Goal: Book appointment/travel/reservation

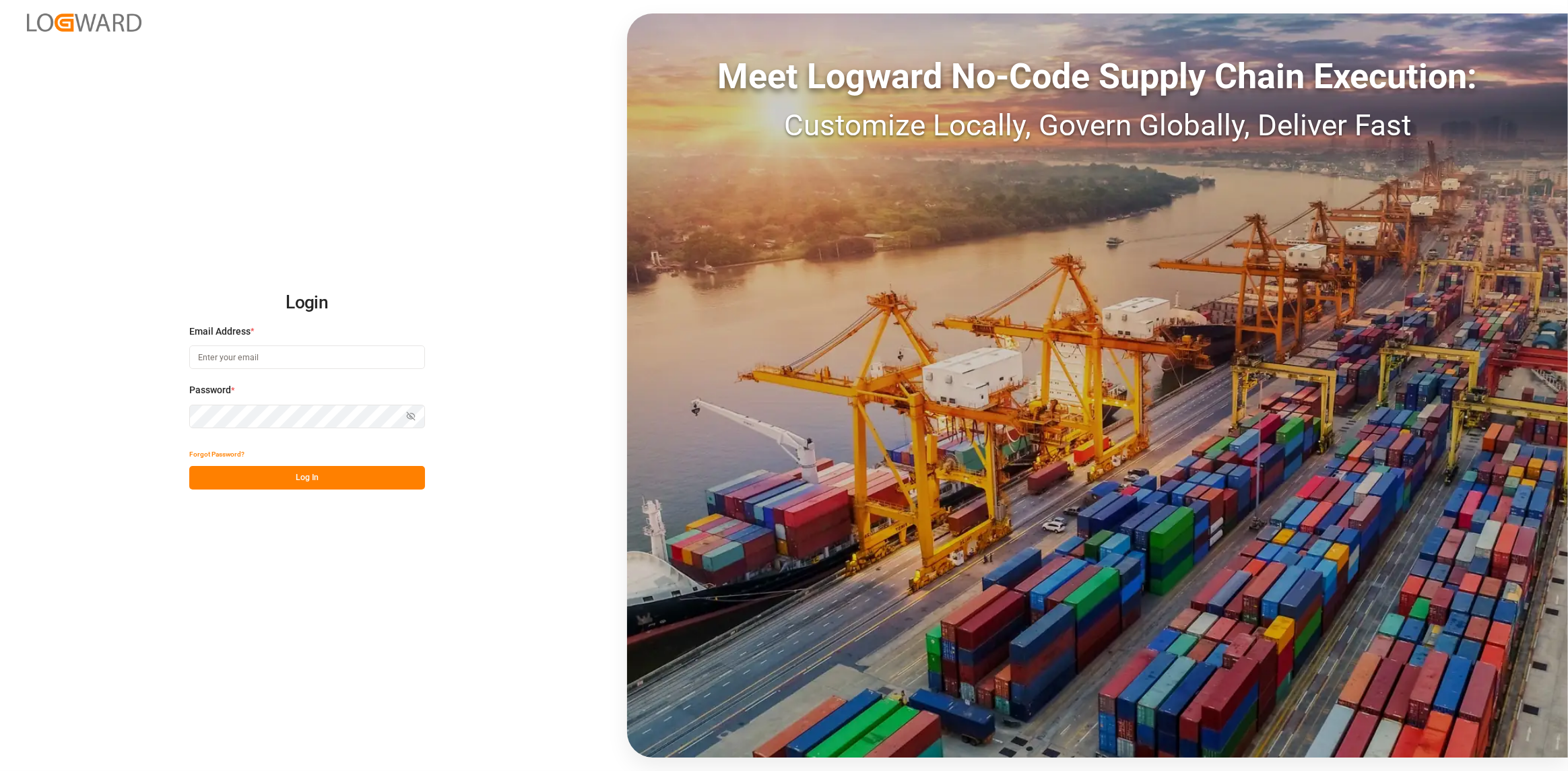
click at [262, 356] on input at bounding box center [306, 357] width 236 height 23
type input "sven.biernat@compo-expert.com"
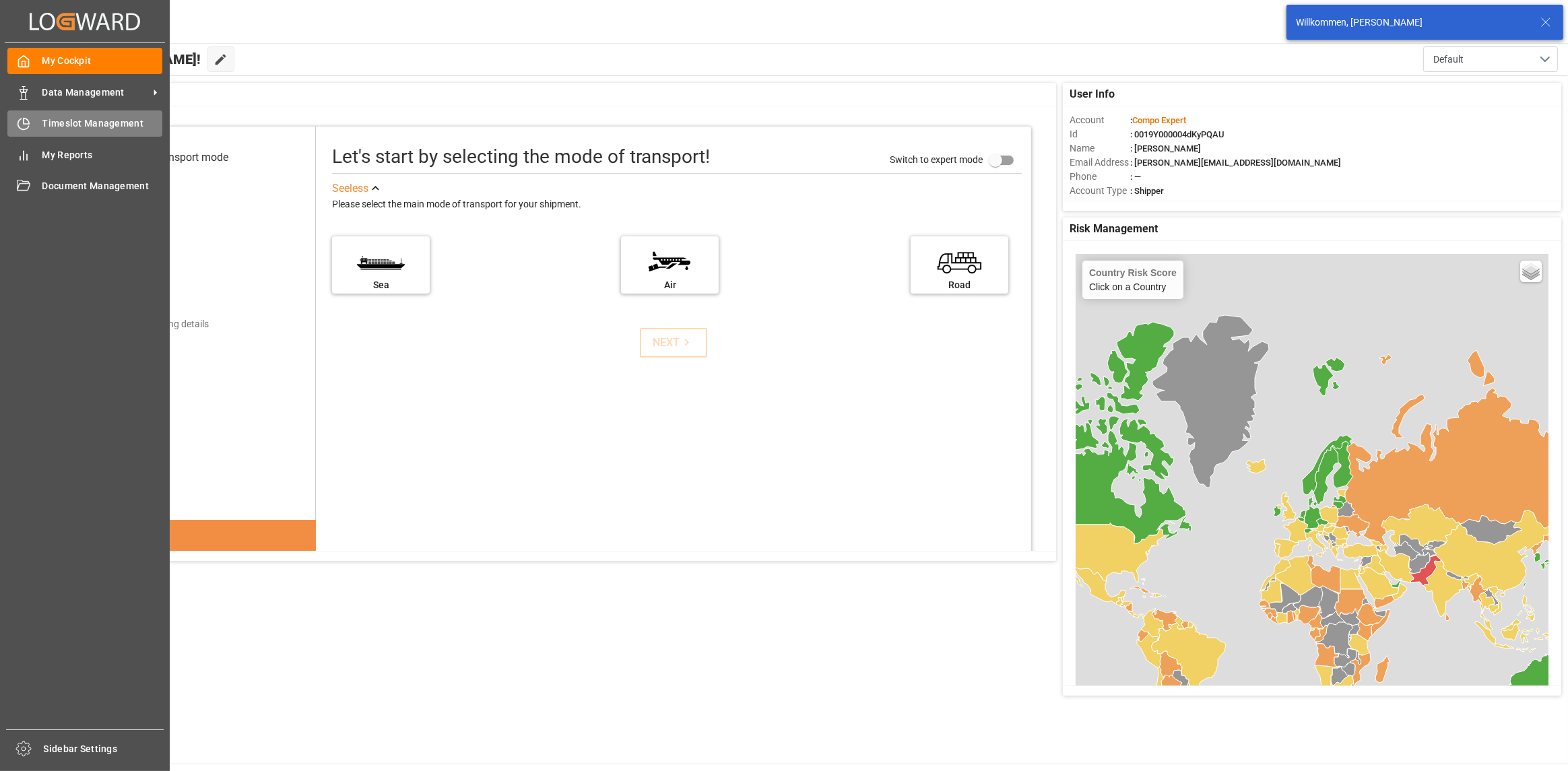
click at [20, 128] on icon at bounding box center [23, 124] width 13 height 13
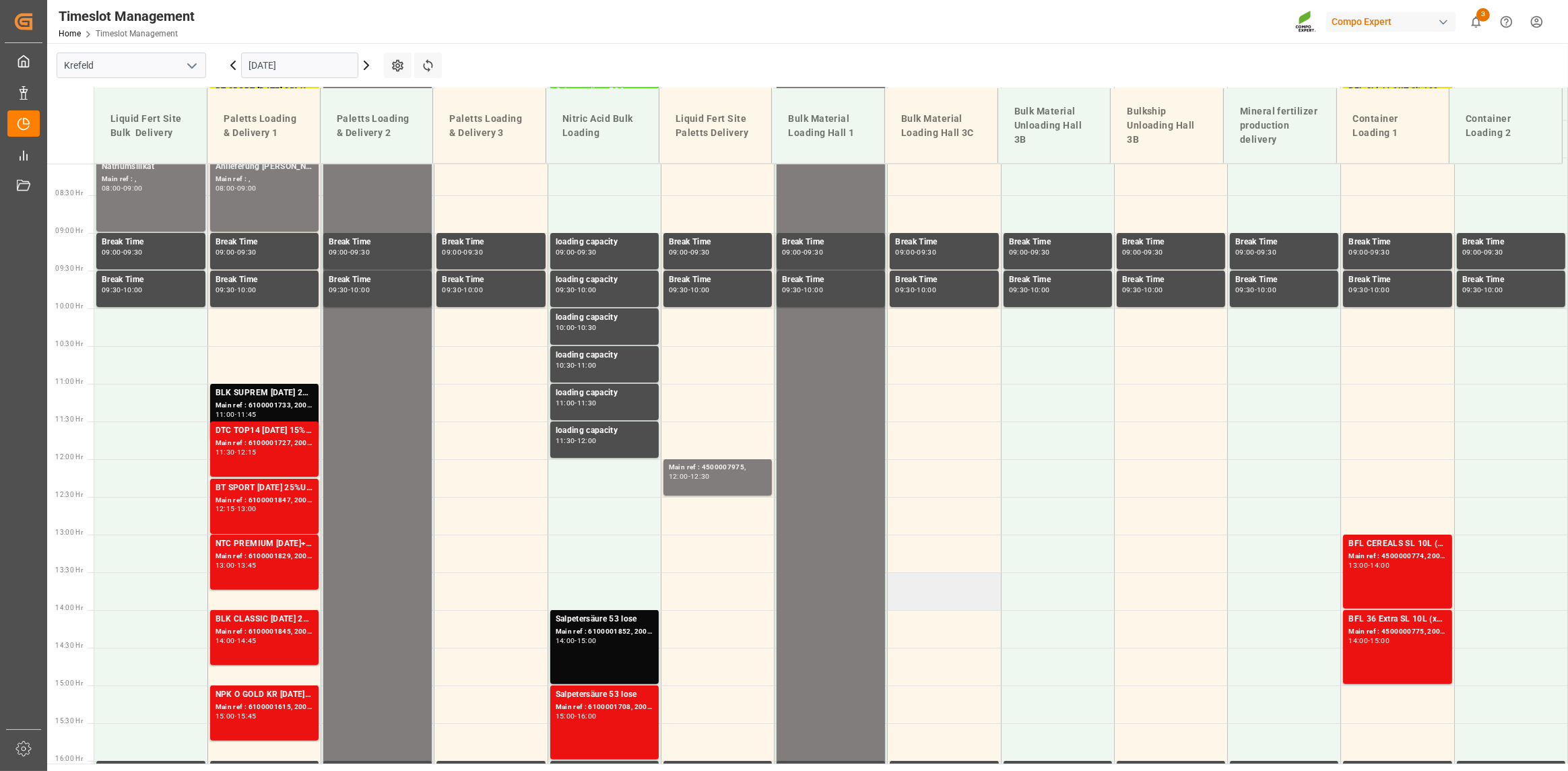
scroll to position [631, 0]
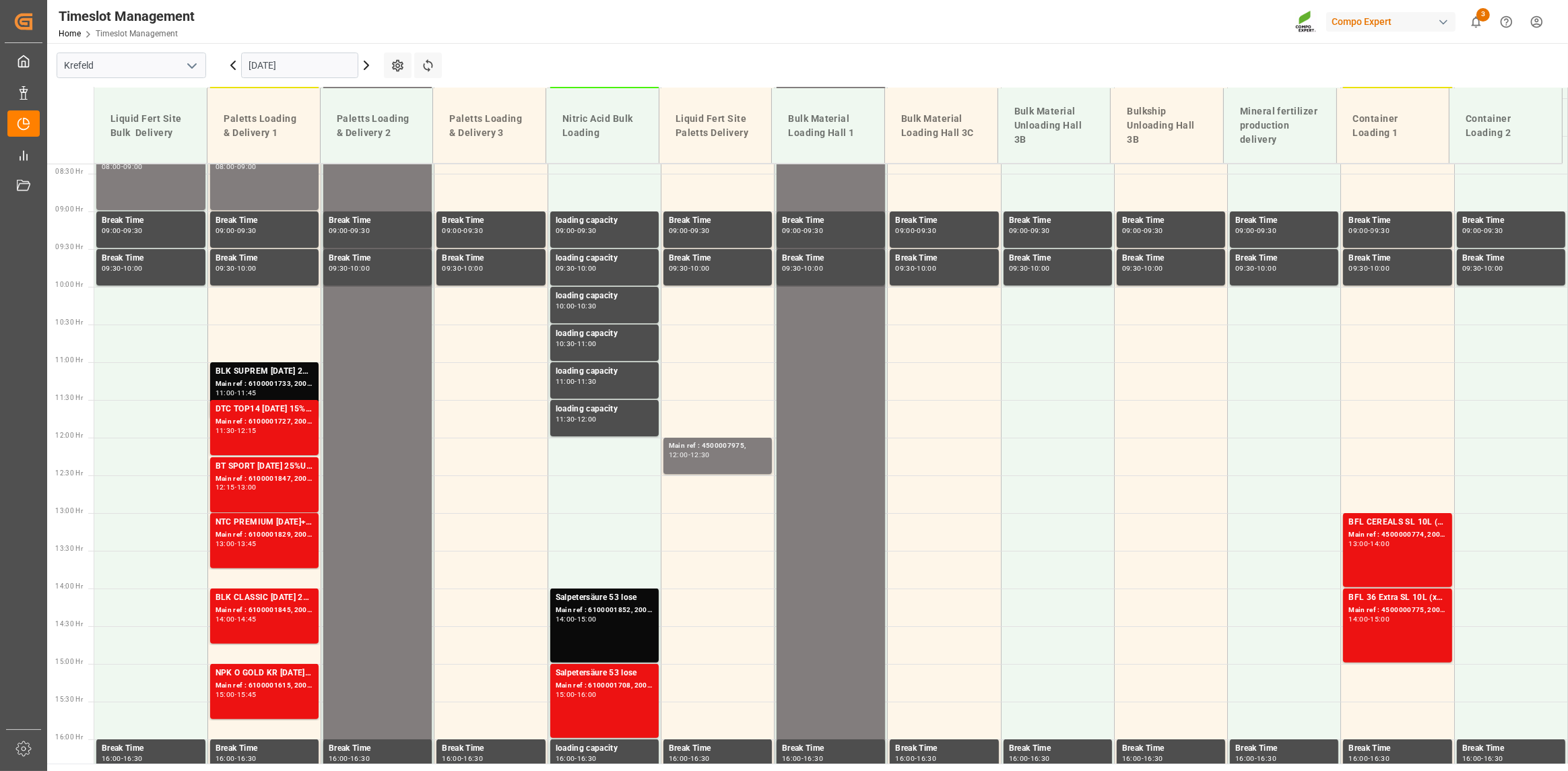
click at [319, 63] on input "12.09.2025" at bounding box center [300, 65] width 117 height 25
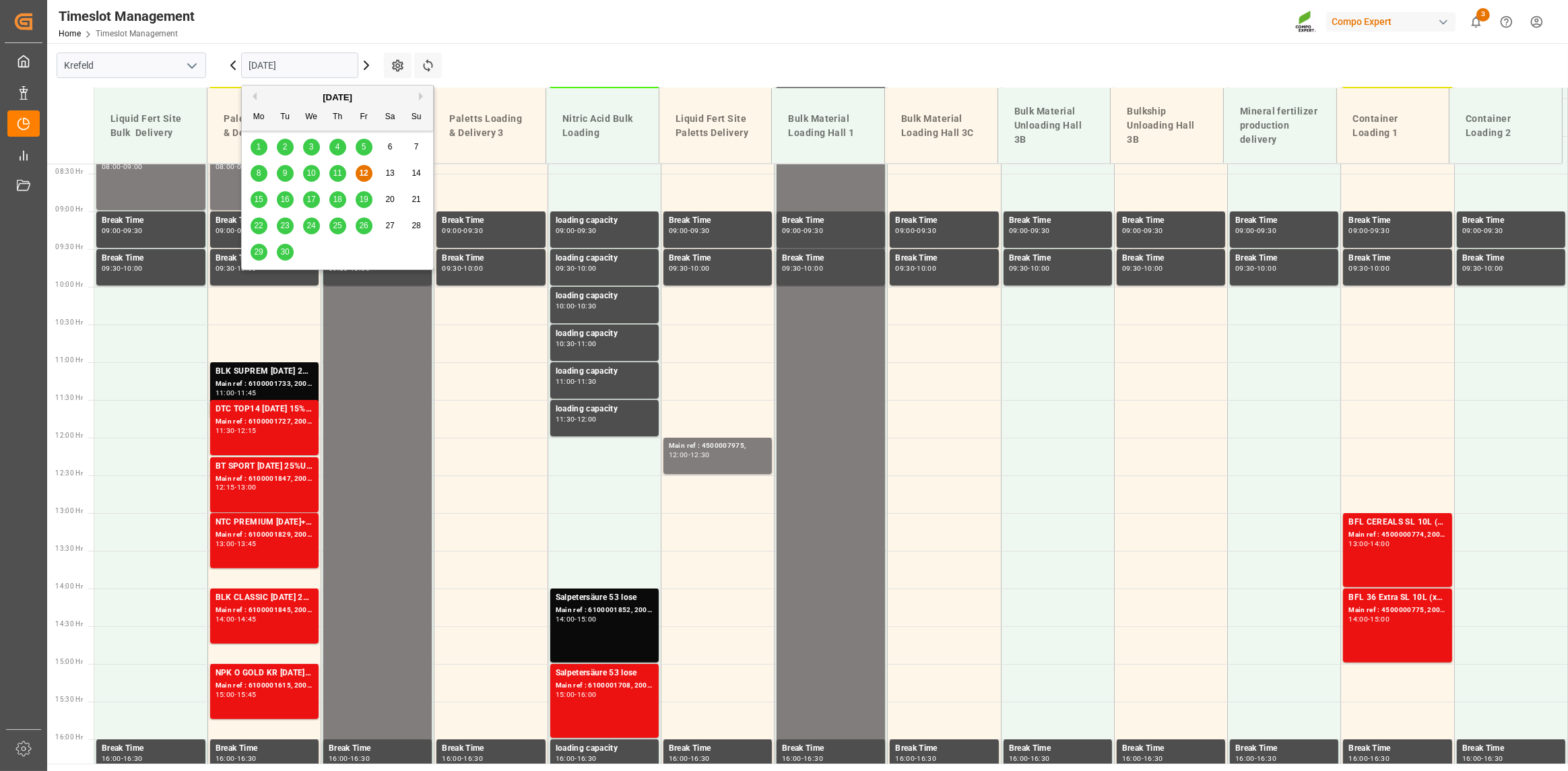
click at [287, 201] on span "16" at bounding box center [284, 199] width 8 height 9
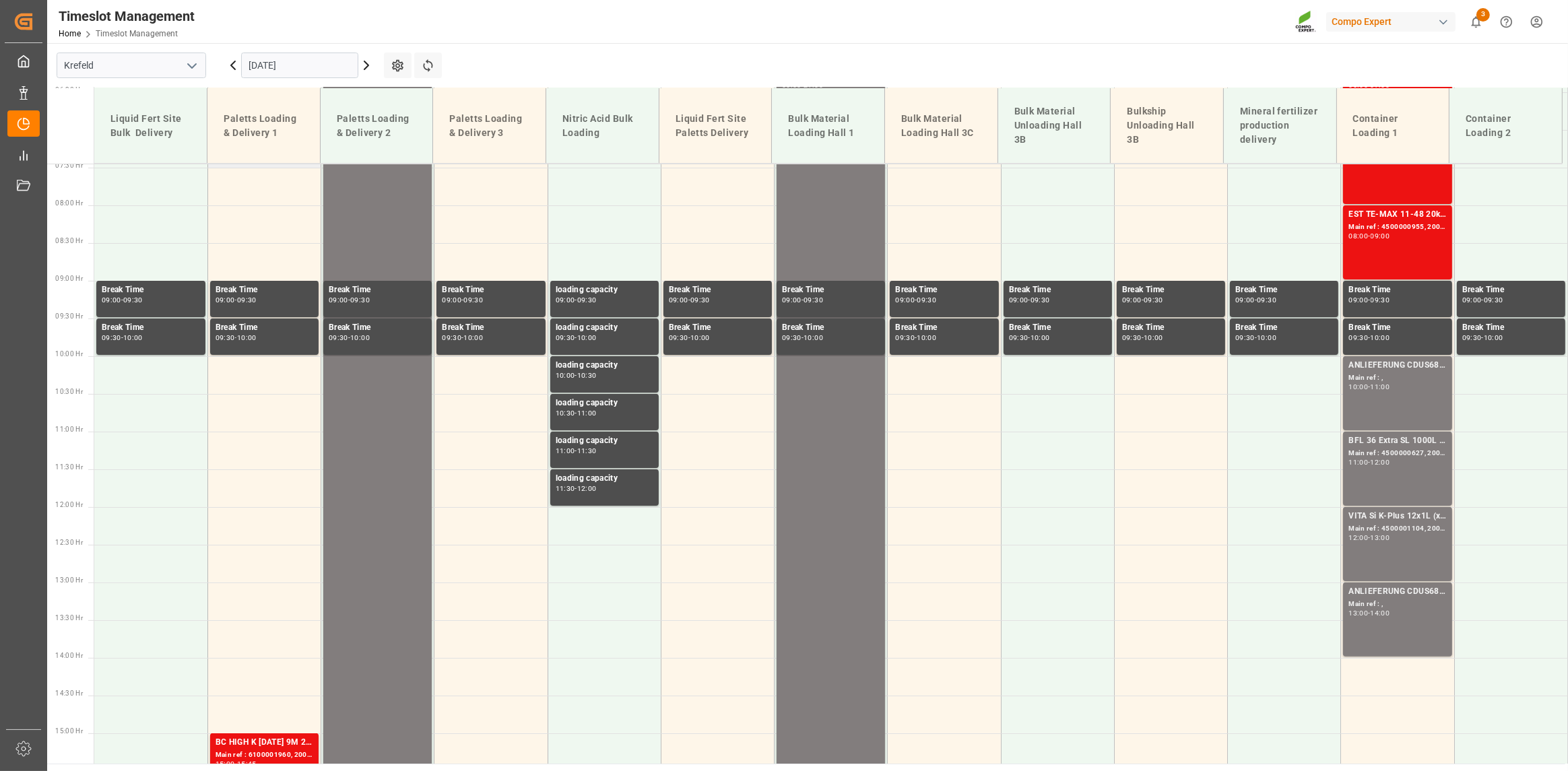
scroll to position [496, 0]
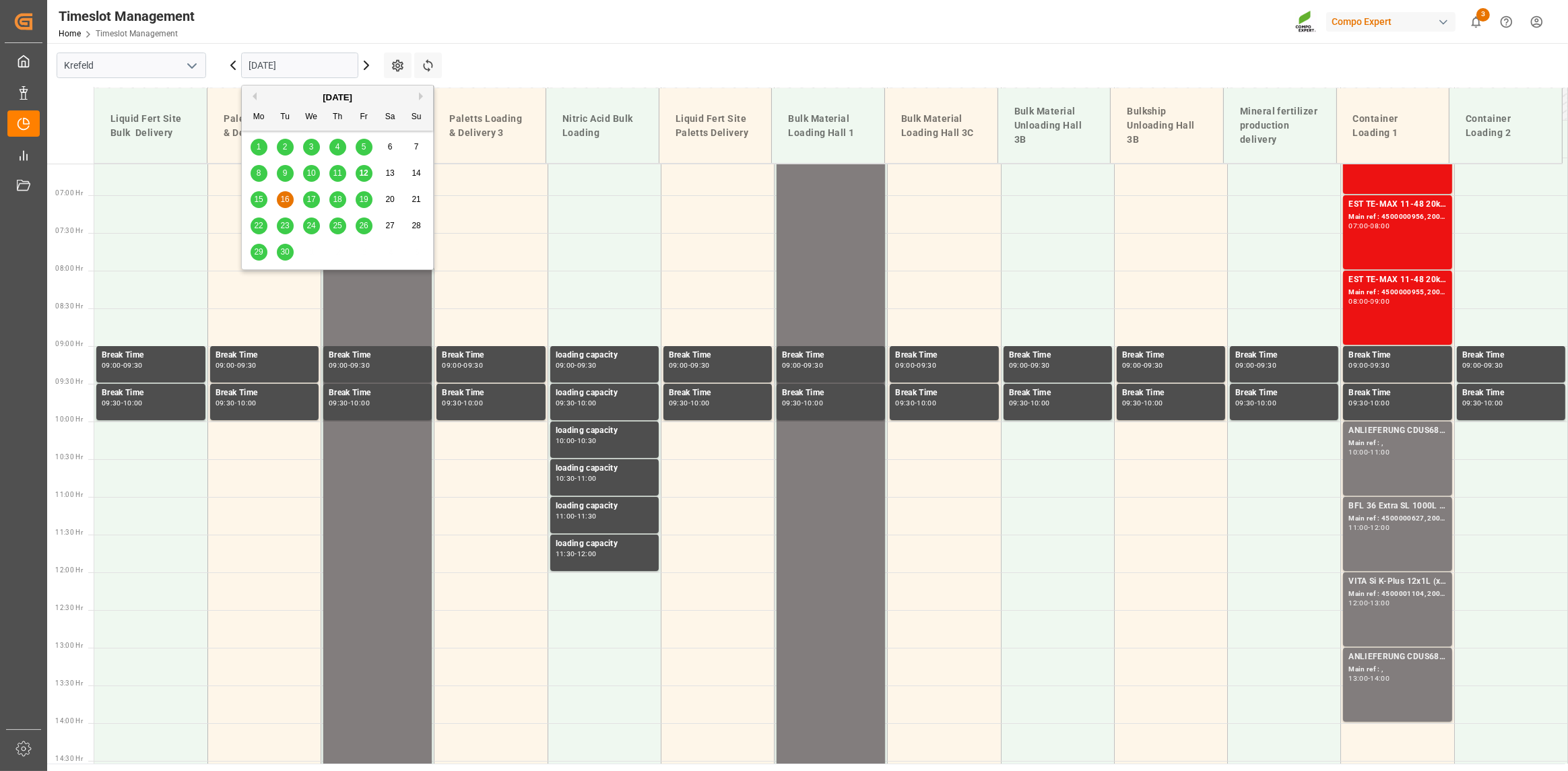
click at [288, 65] on input "16.09.2025" at bounding box center [300, 65] width 117 height 25
click at [263, 197] on span "15" at bounding box center [257, 199] width 8 height 9
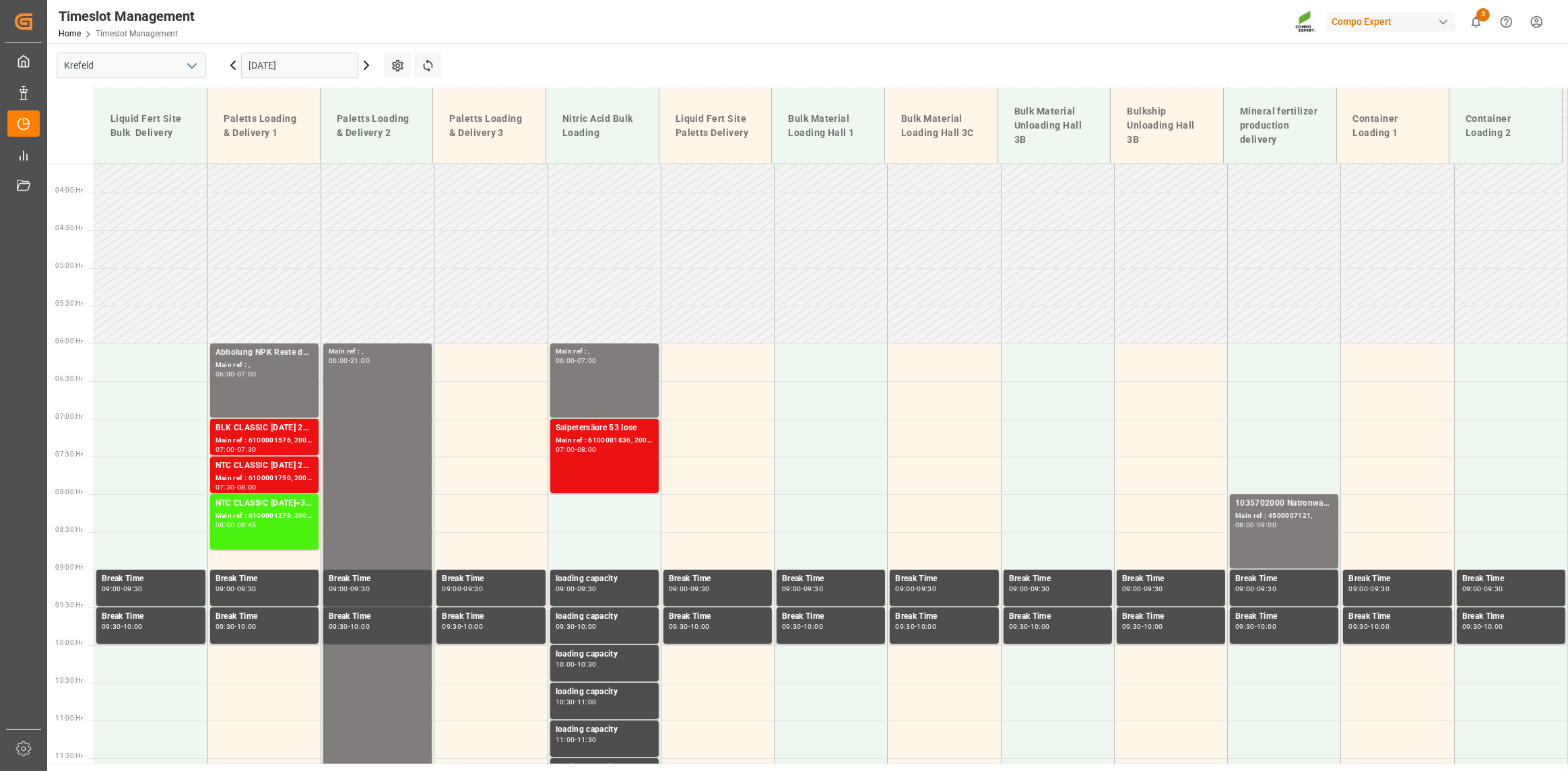
scroll to position [247, 0]
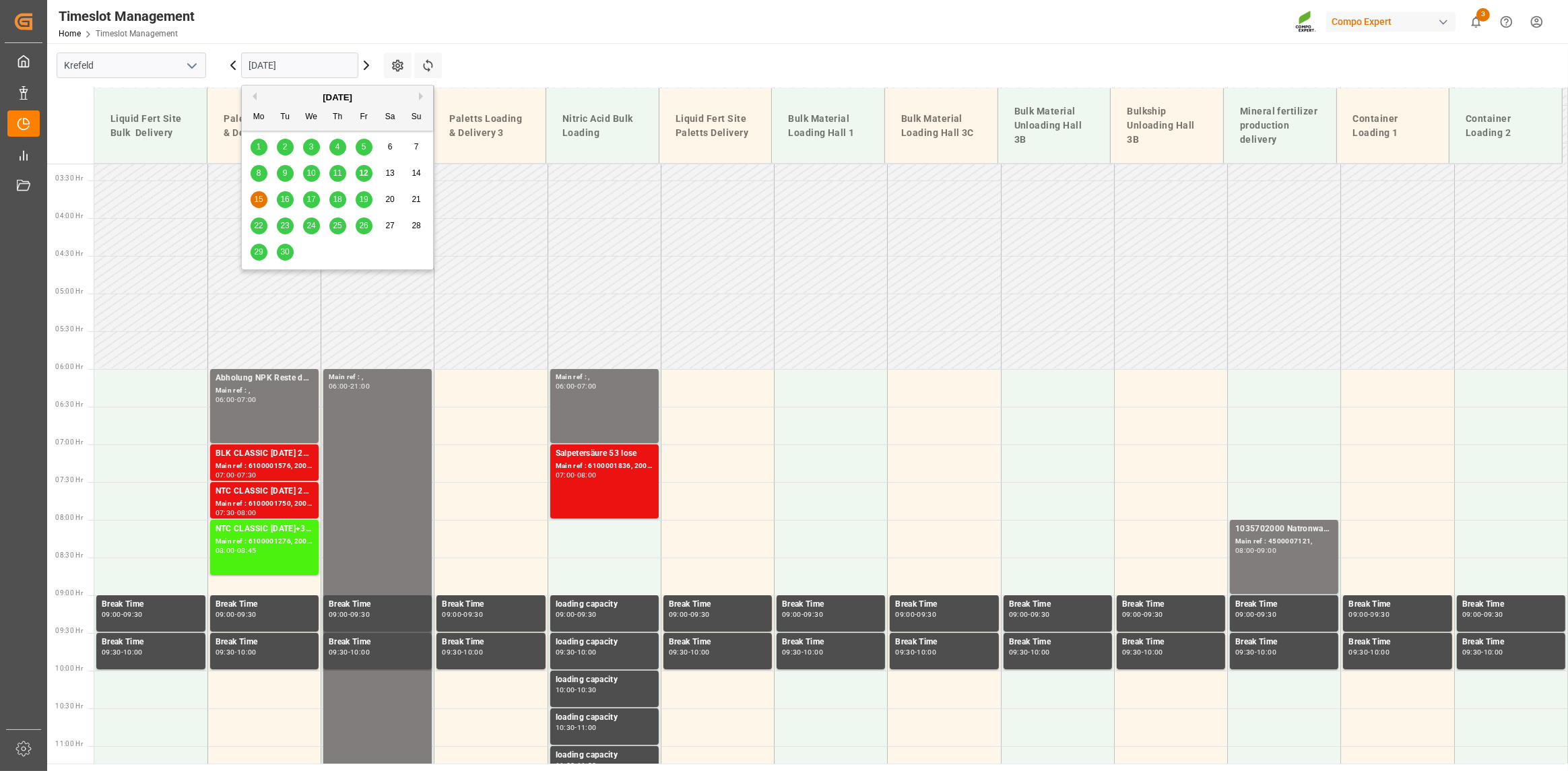
click at [305, 63] on input "15.09.2025" at bounding box center [300, 65] width 117 height 25
click at [312, 204] on span "17" at bounding box center [310, 199] width 8 height 9
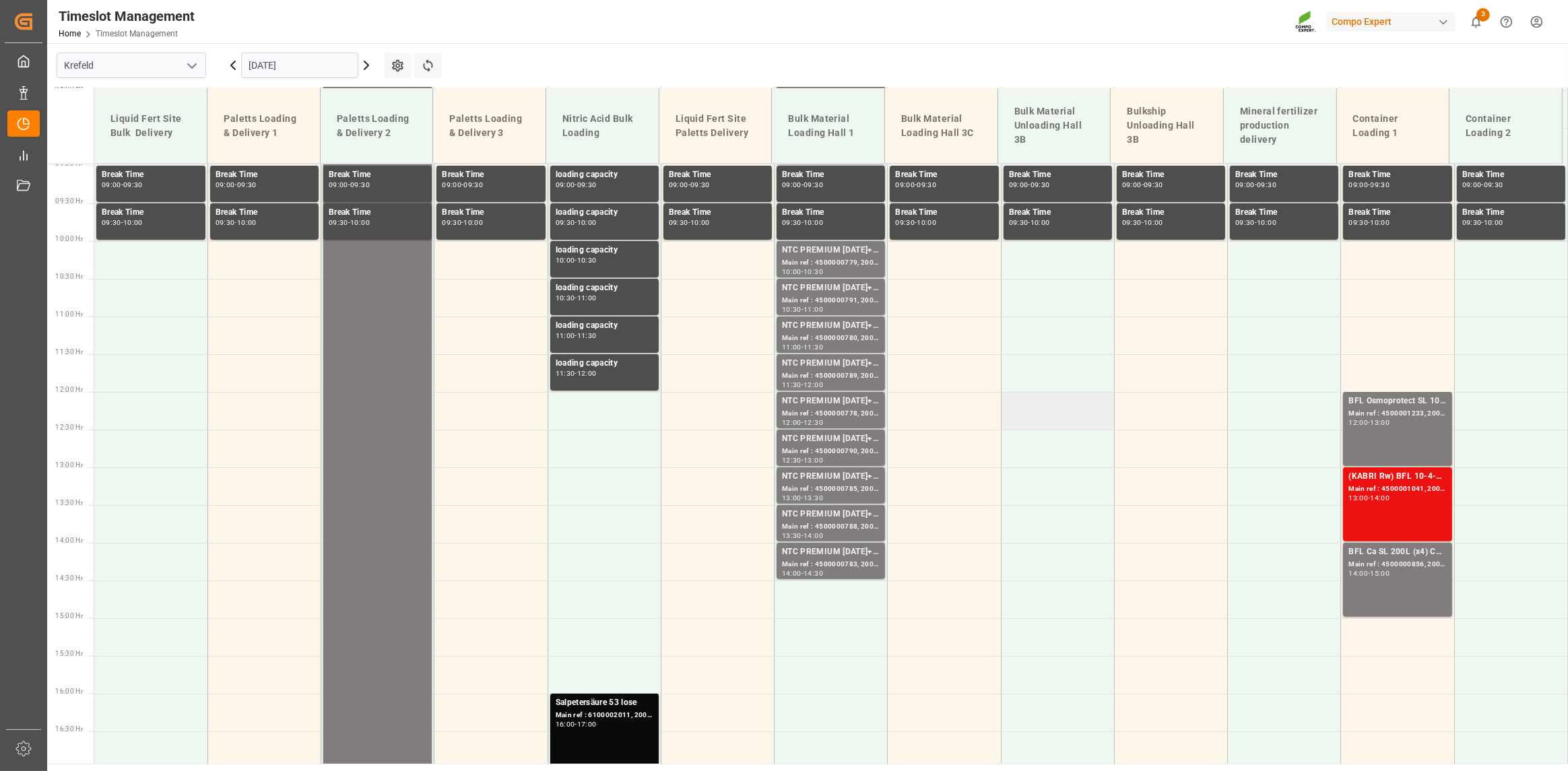
scroll to position [699, 0]
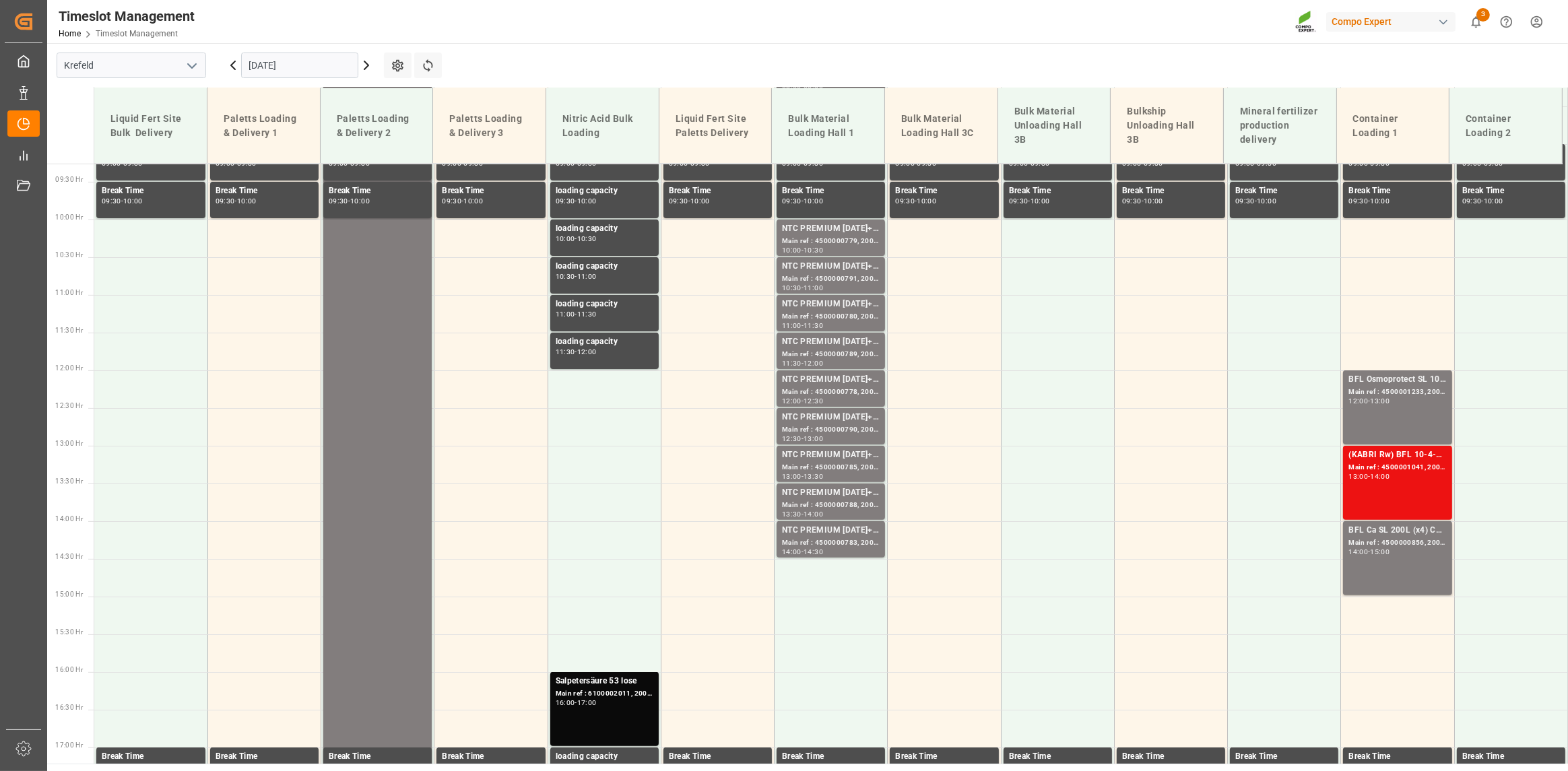
click at [348, 44] on div "17.09.2025" at bounding box center [299, 65] width 168 height 44
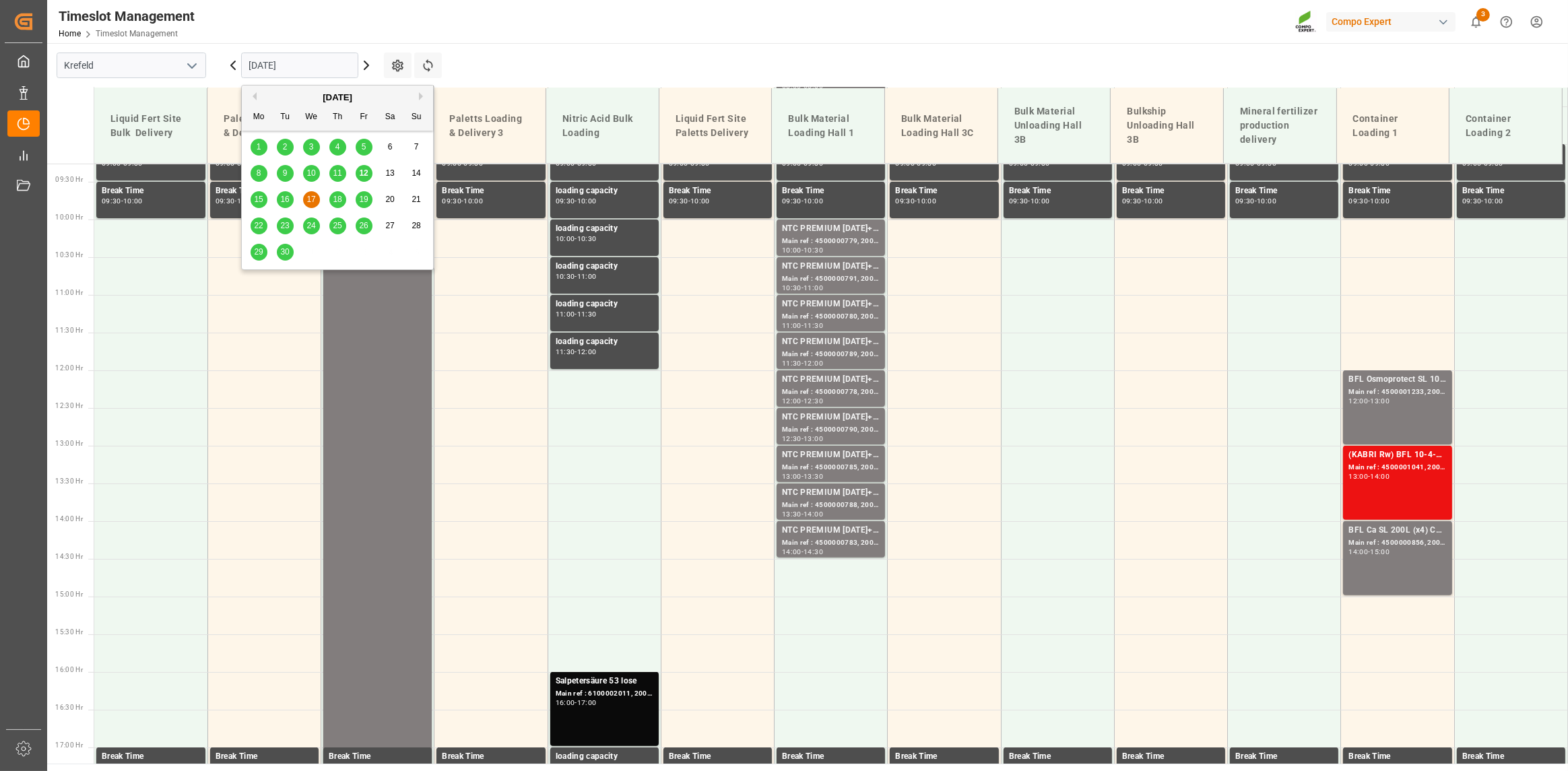
click at [341, 54] on input "17.09.2025" at bounding box center [300, 65] width 117 height 25
click at [335, 200] on span "18" at bounding box center [336, 199] width 8 height 9
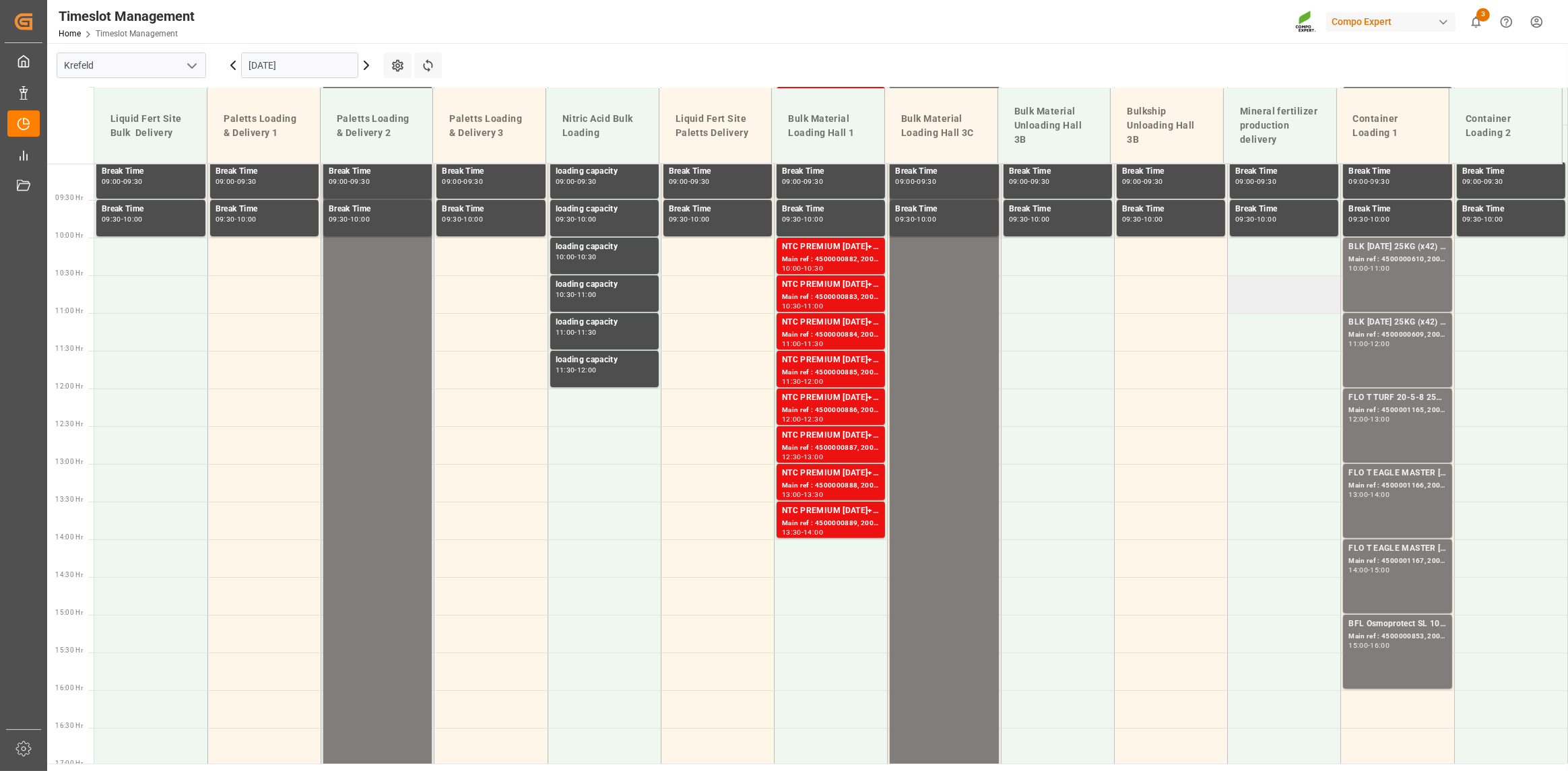
scroll to position [631, 0]
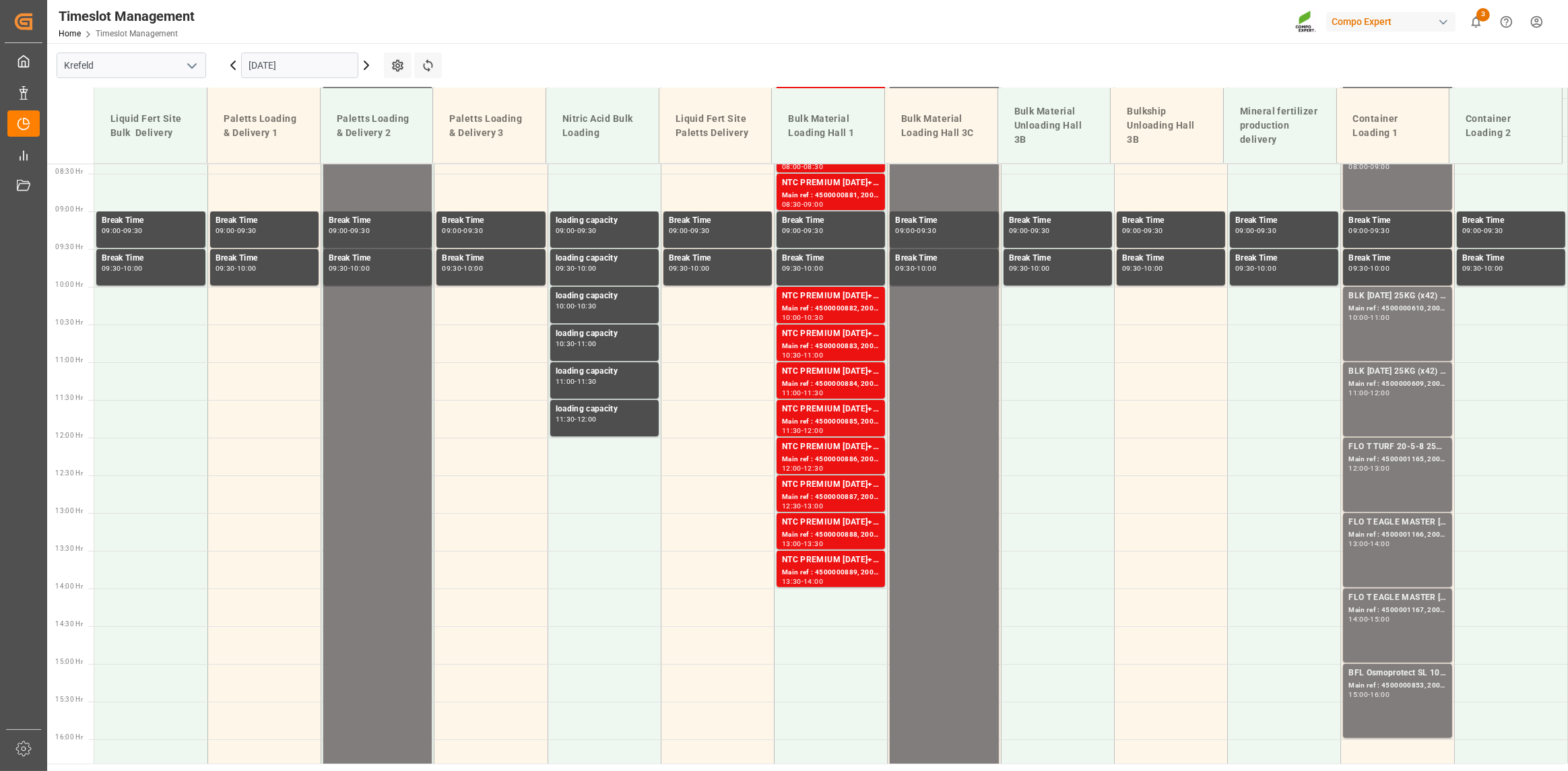
click at [312, 58] on input "18.09.2025" at bounding box center [300, 65] width 117 height 25
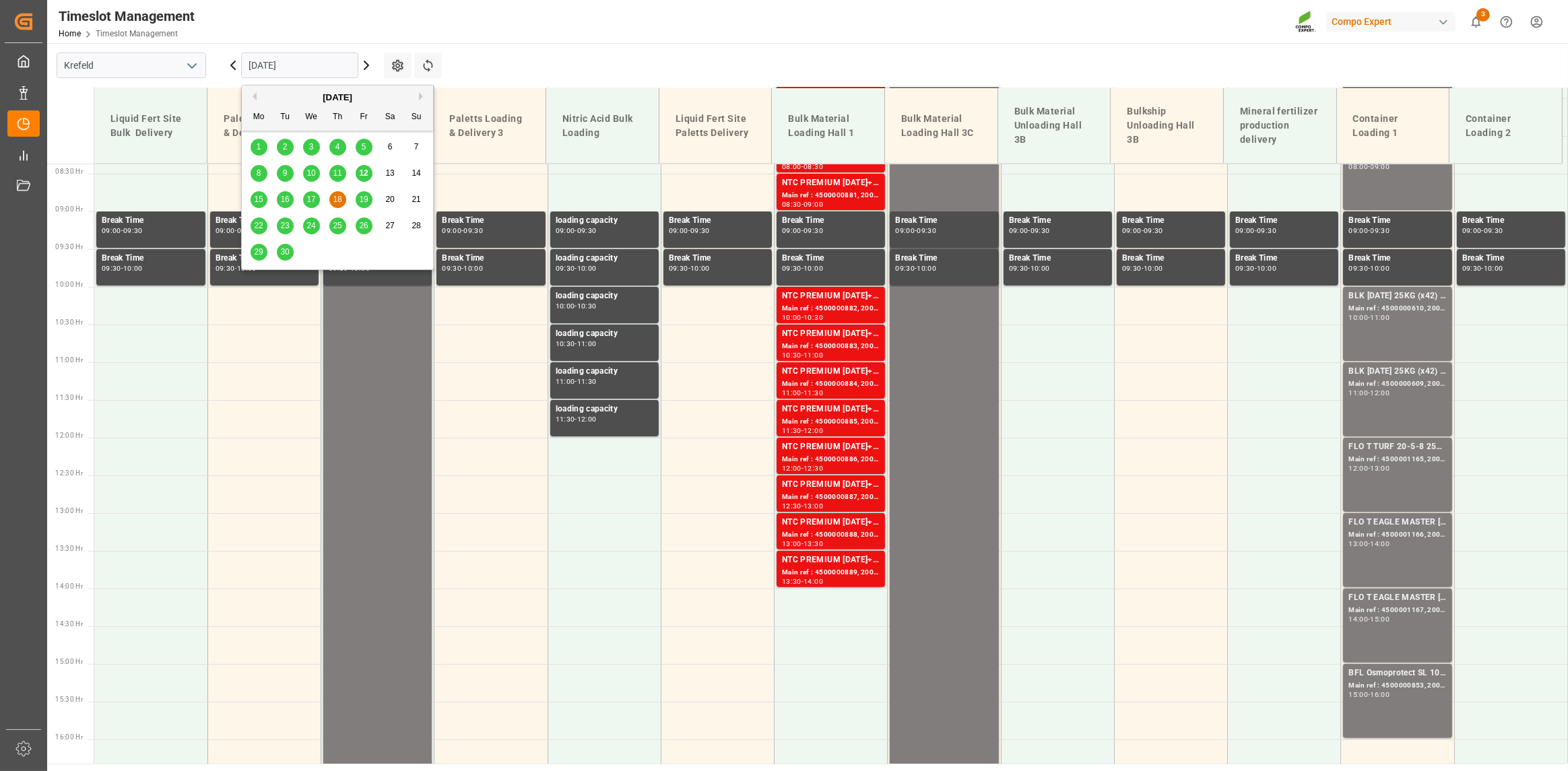
click at [361, 200] on span "19" at bounding box center [363, 199] width 8 height 9
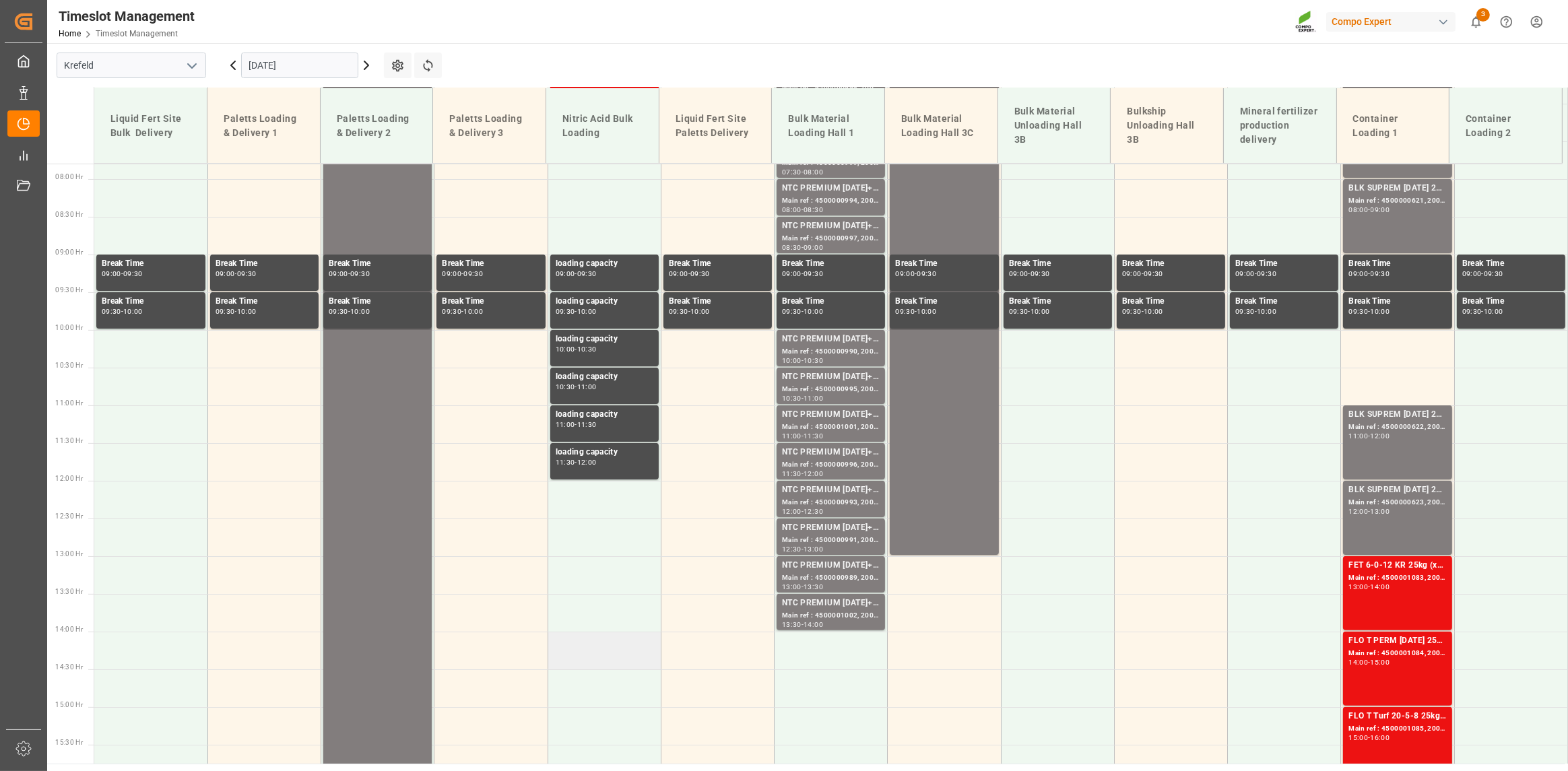
scroll to position [429, 0]
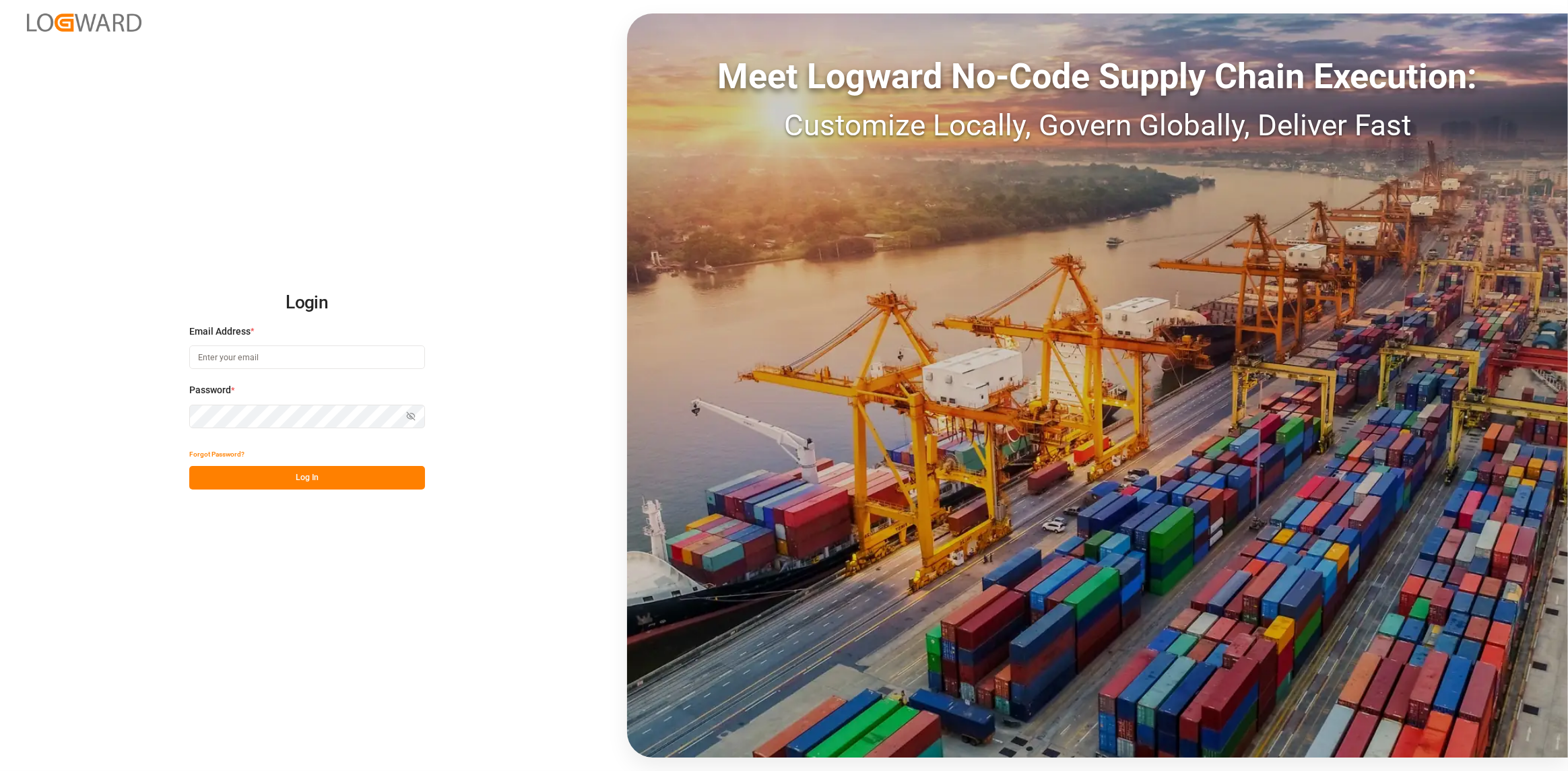
click at [276, 343] on div "Email Address *" at bounding box center [306, 354] width 236 height 59
click at [269, 358] on input at bounding box center [306, 357] width 236 height 23
type input "sven.biernat@compo-expert.com"
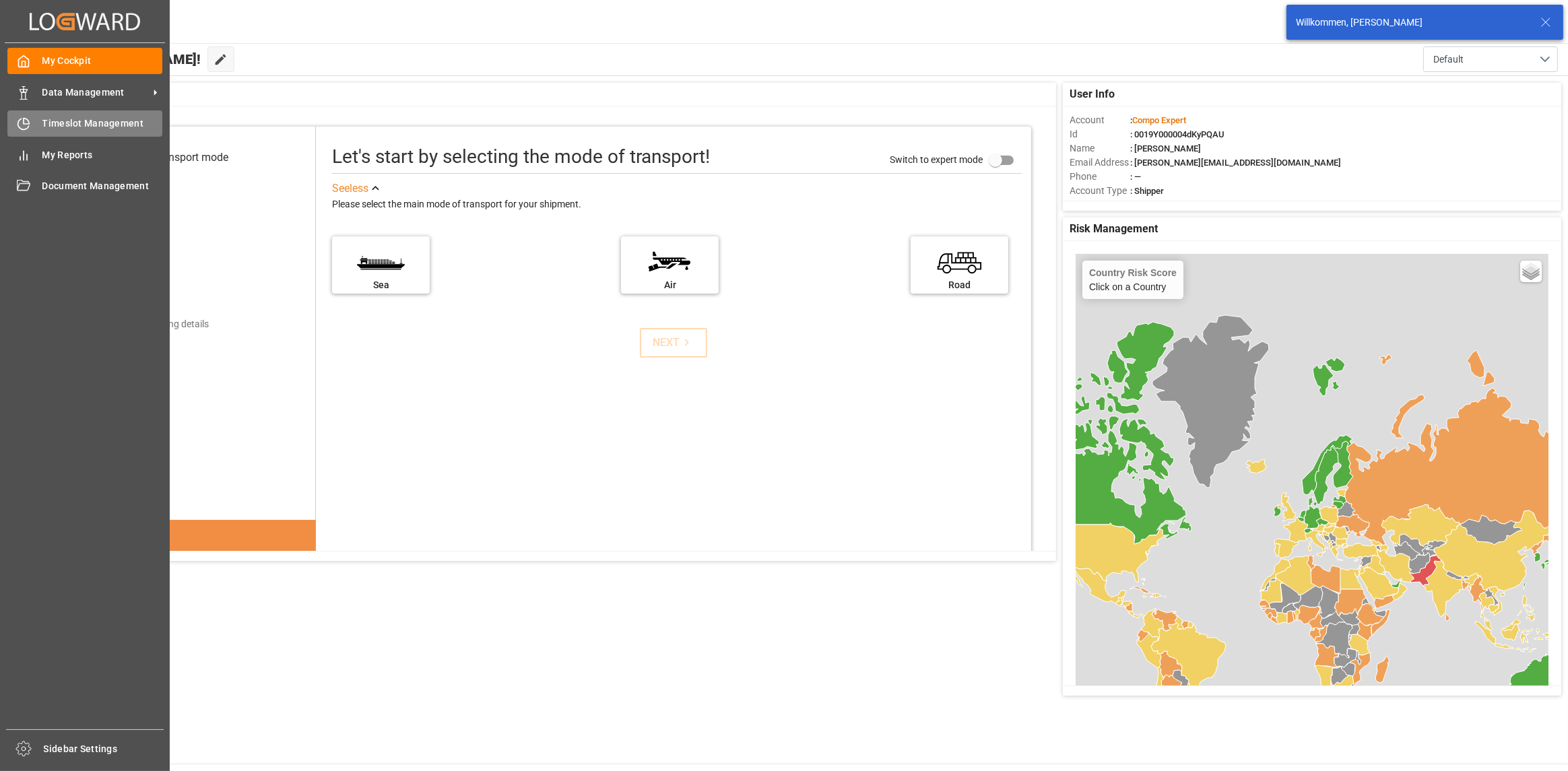
click at [23, 120] on icon at bounding box center [26, 121] width 6 height 6
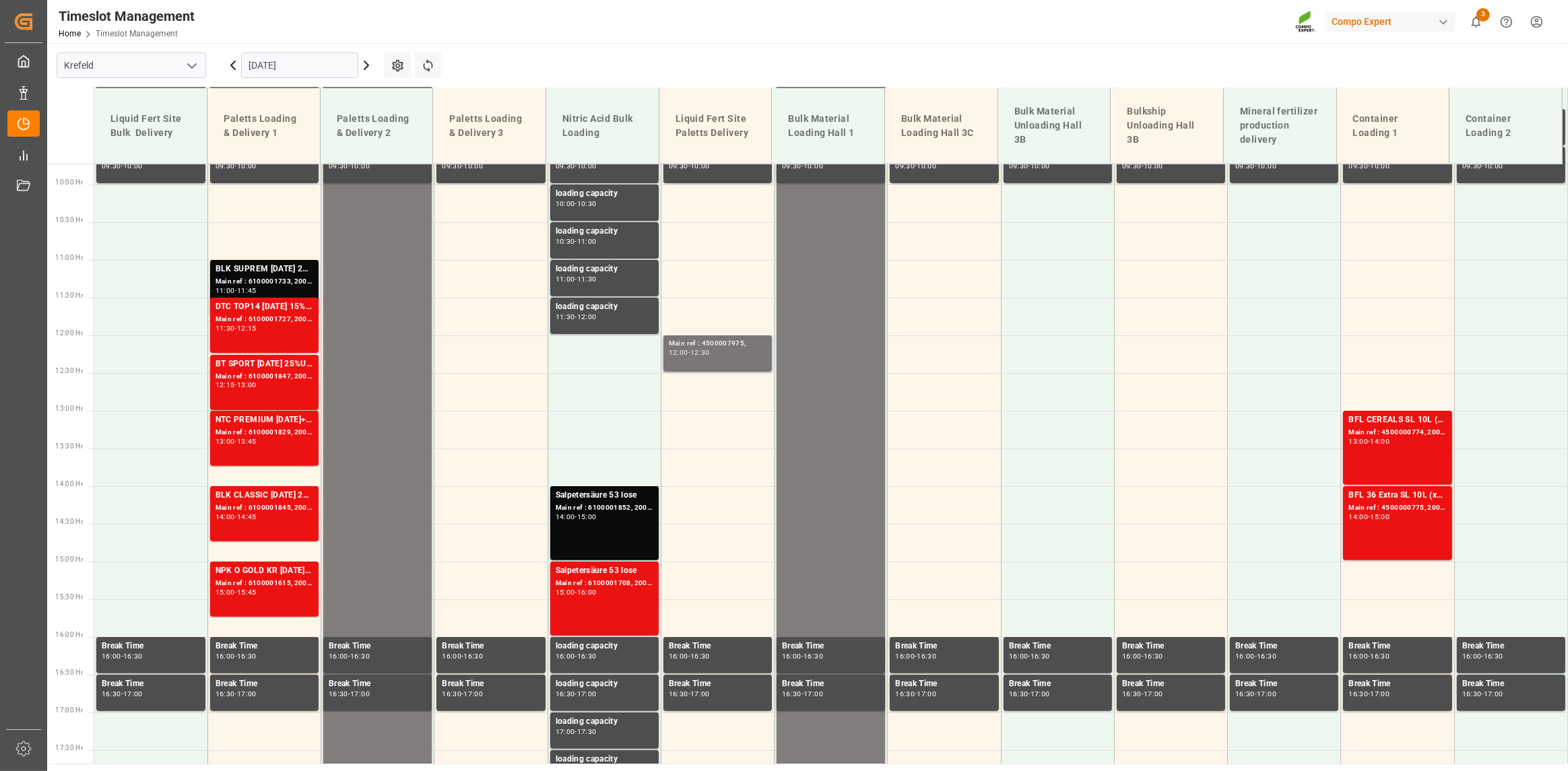
scroll to position [666, 0]
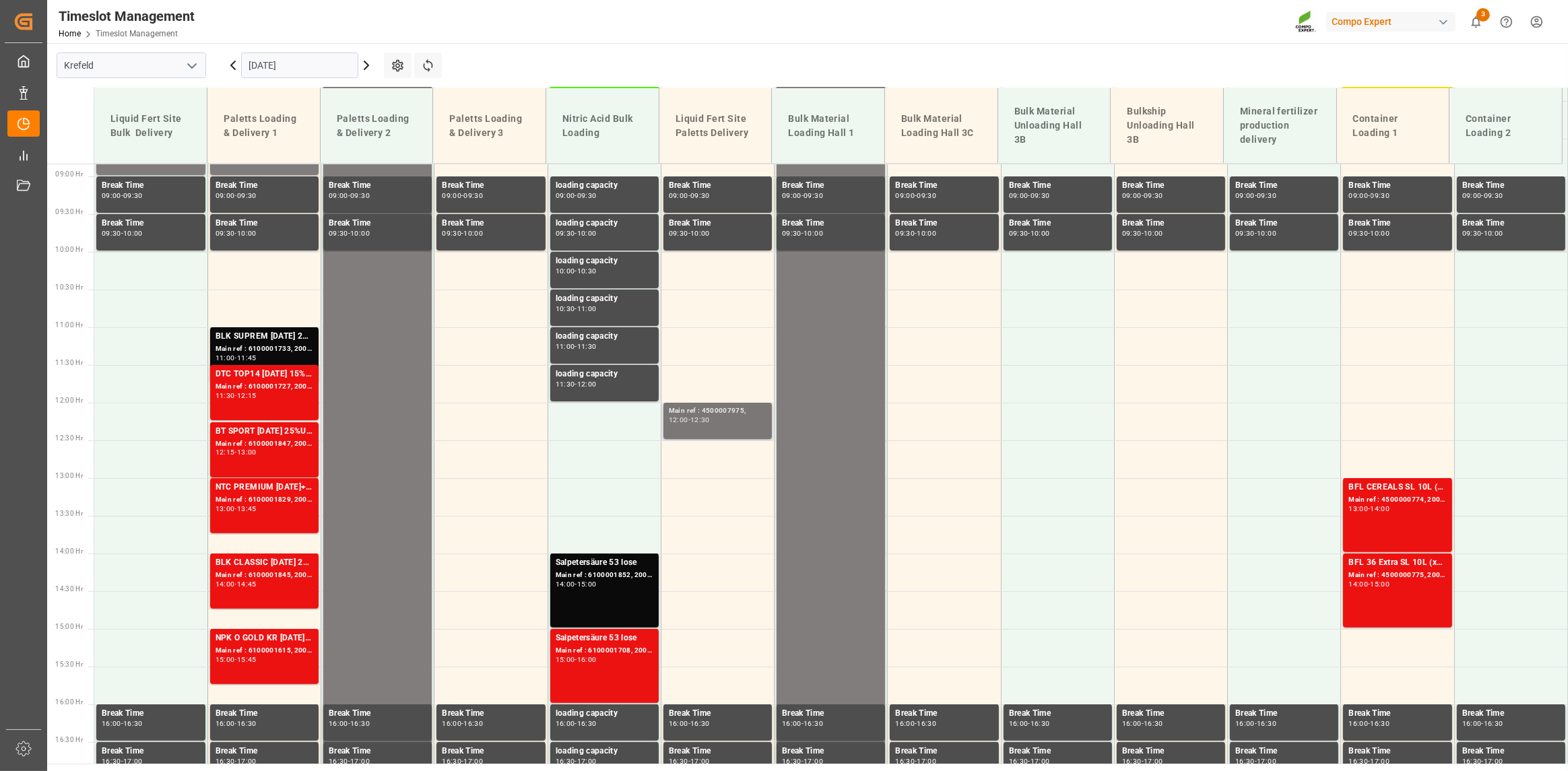
click at [732, 418] on div "12:00 - 12:30" at bounding box center [718, 421] width 98 height 8
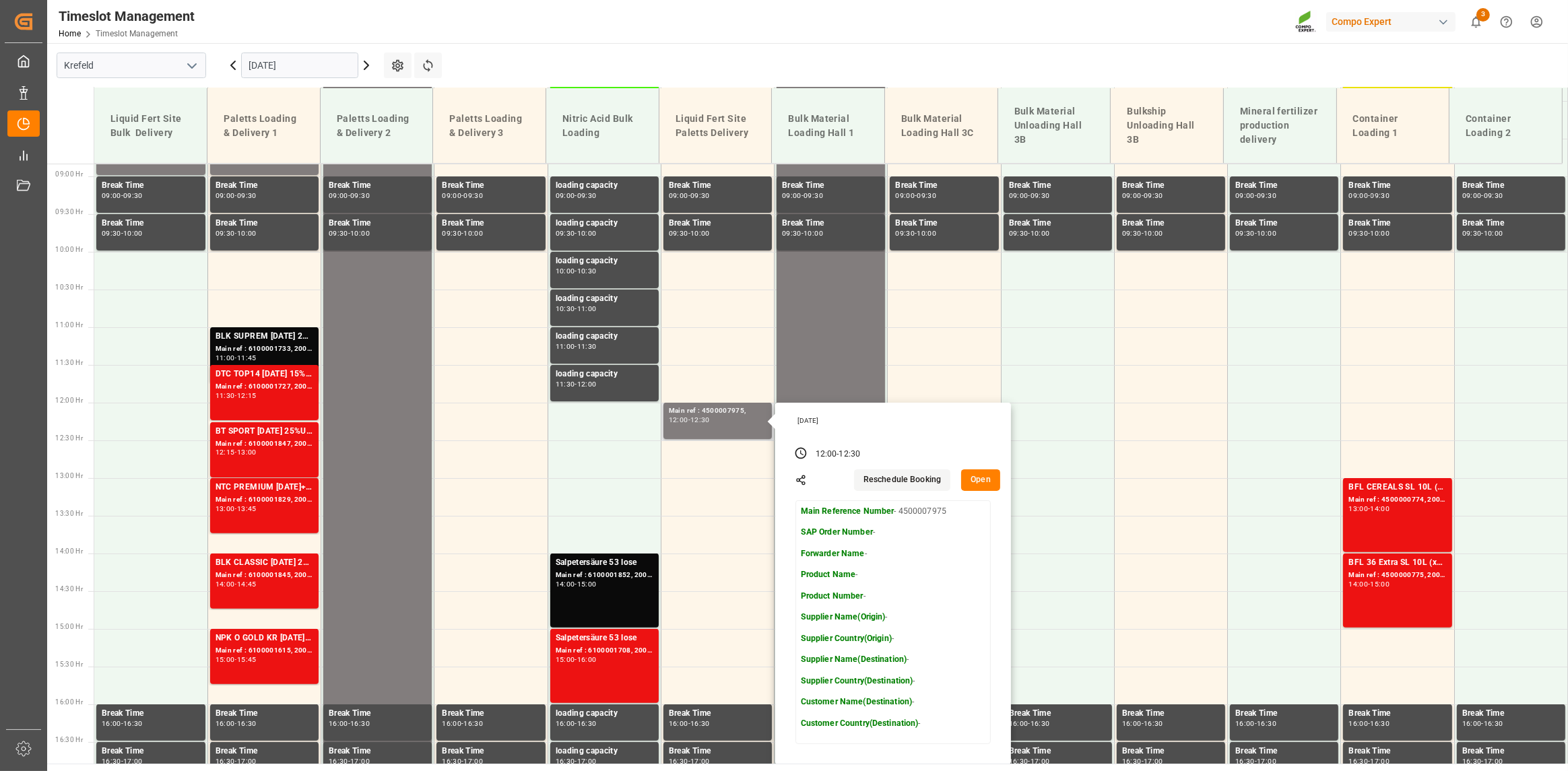
click at [987, 486] on button "Open" at bounding box center [981, 480] width 39 height 22
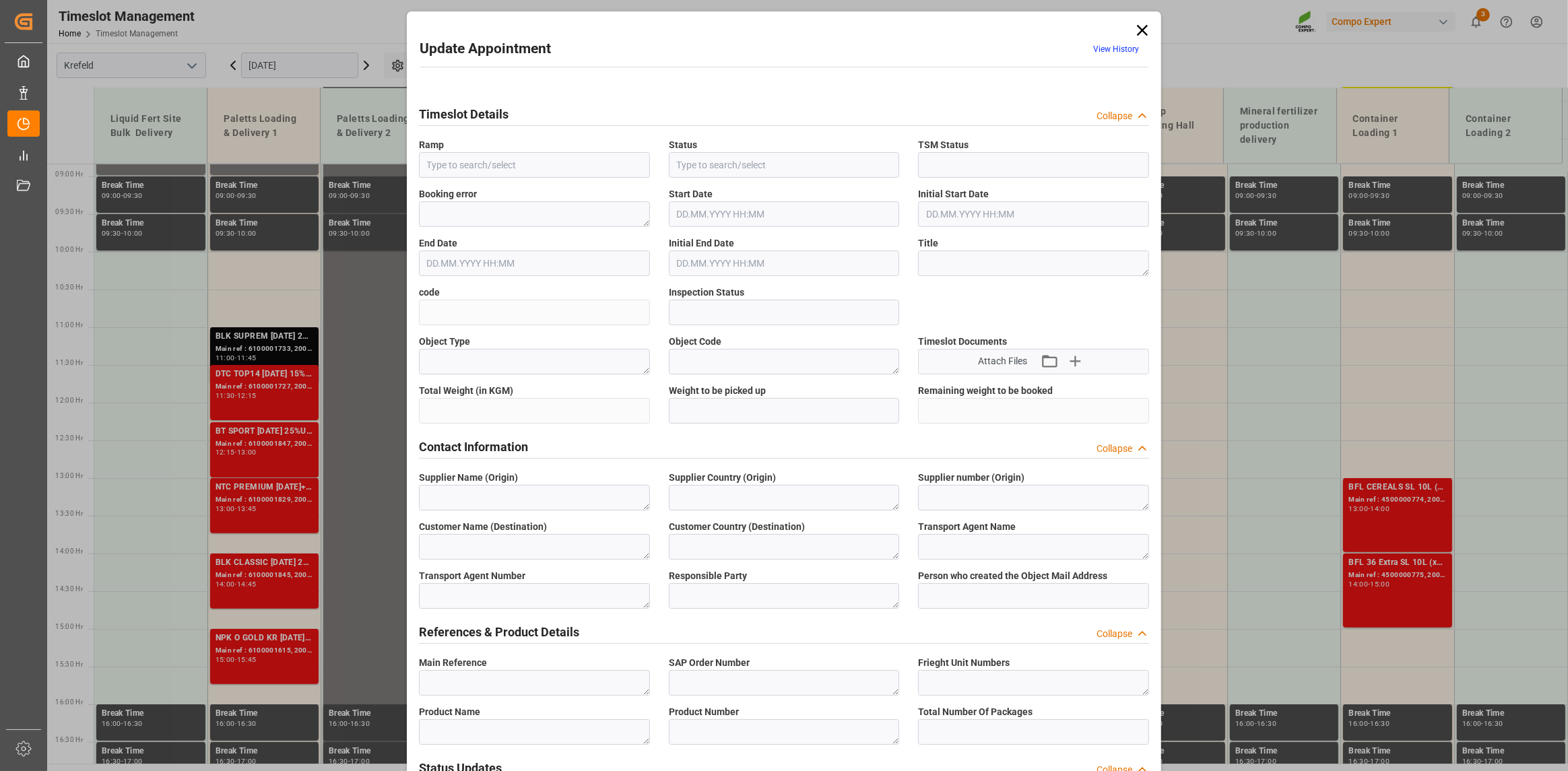
type input "Liquid Fert Site Paletts Delivery"
type input "Booked"
type input "9009dced74a1"
type input "Open"
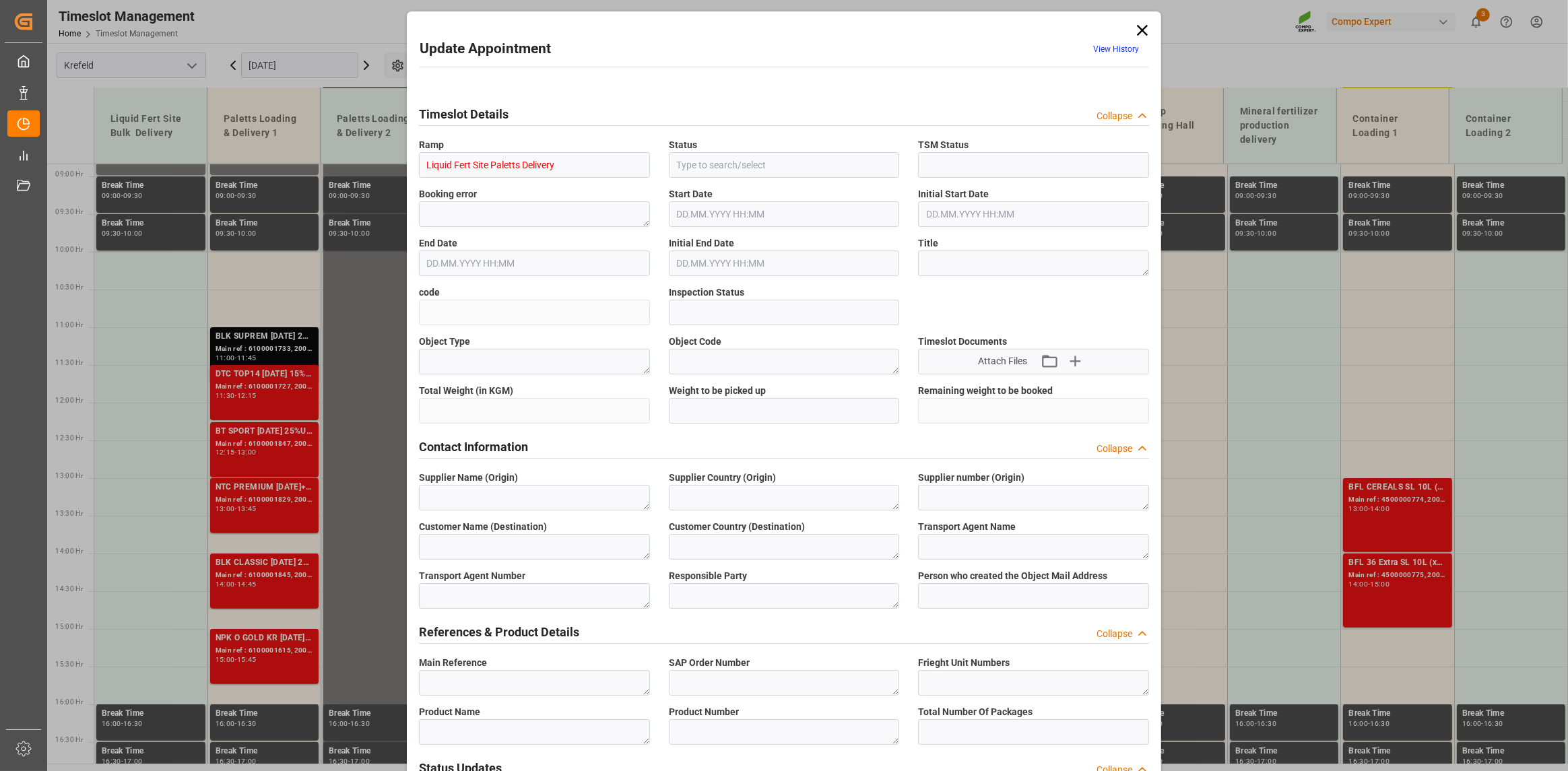
type textarea "4500007975"
type input "Liquid Fert Site Paletts Delivery"
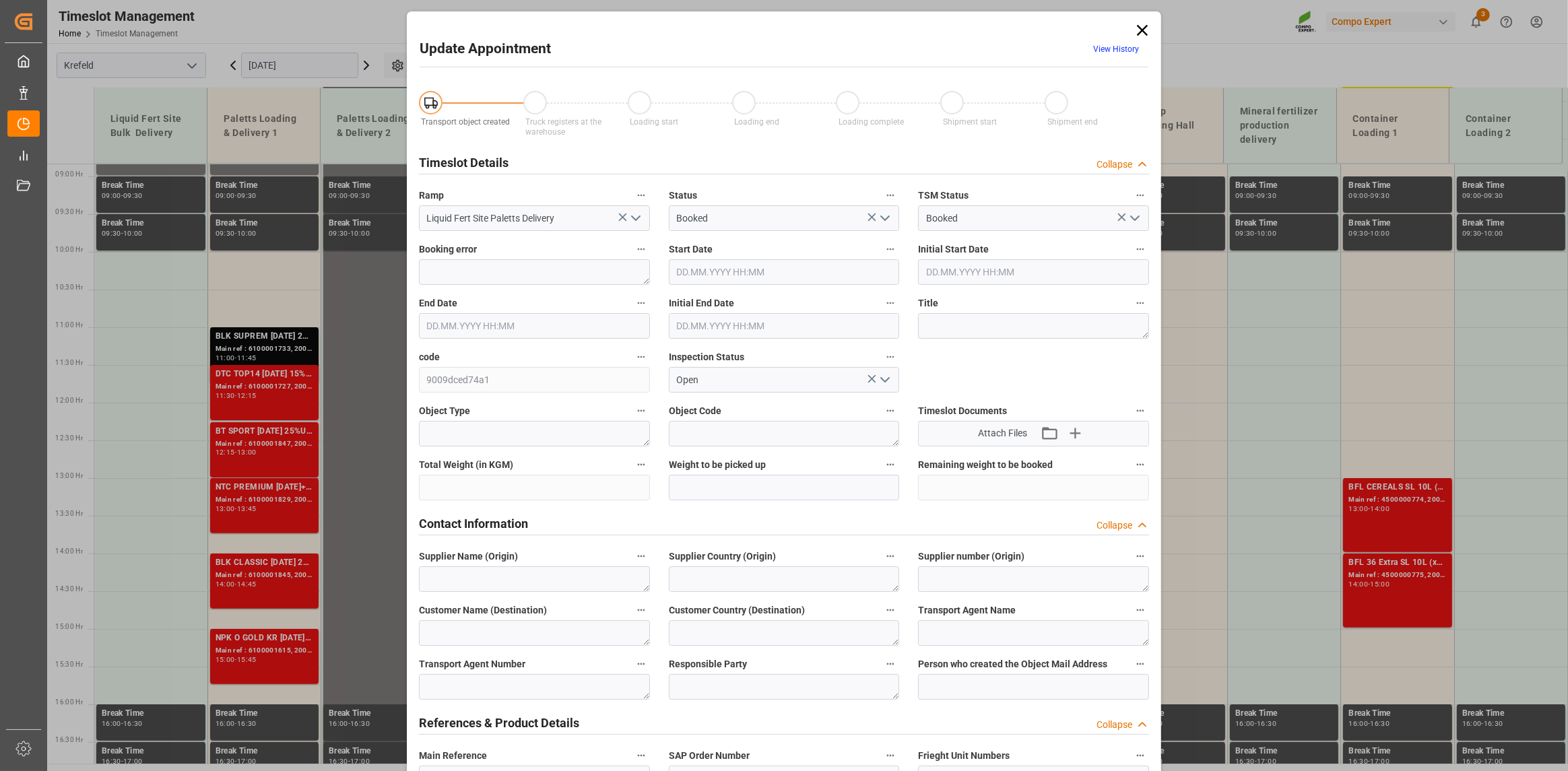
type input "12.09.2025 12:00"
type input "12.09.2025 12:30"
type input "10.09.2025 09:48"
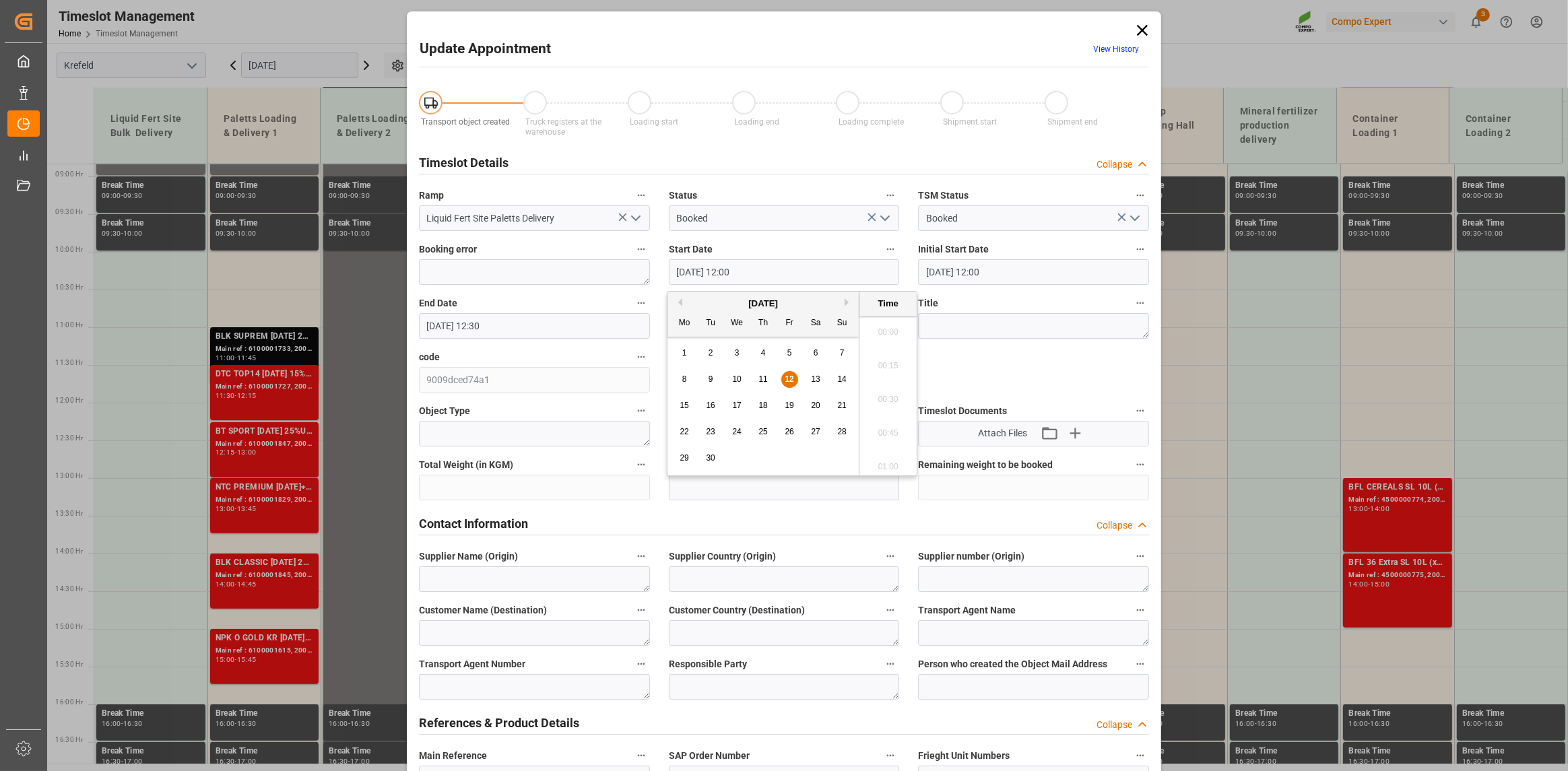
click at [754, 275] on input "12.09.2025 12:00" at bounding box center [784, 271] width 231 height 25
click at [787, 377] on span "12" at bounding box center [788, 379] width 8 height 9
click at [877, 395] on li "15:00" at bounding box center [888, 396] width 57 height 34
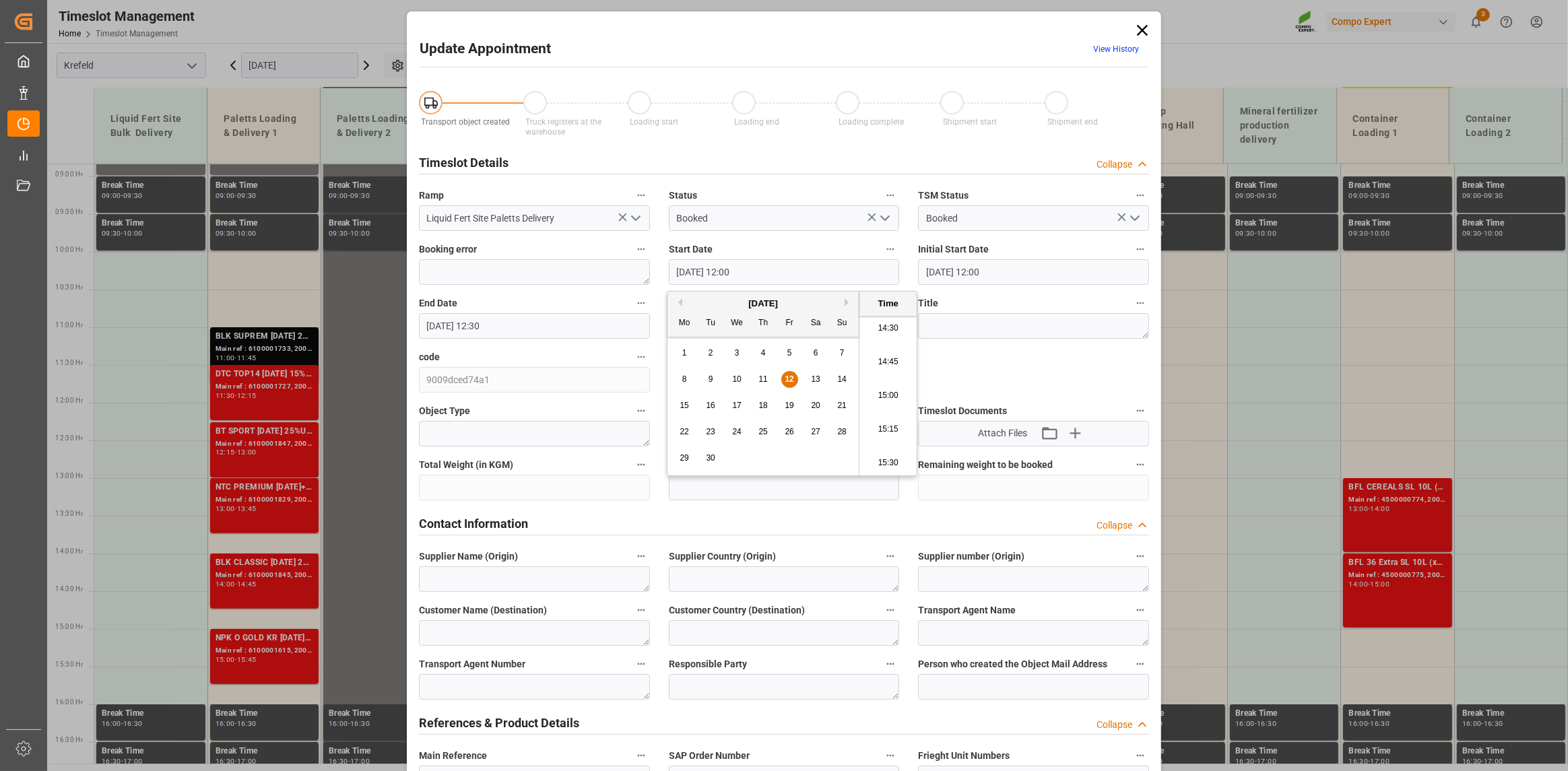
type input "12.09.2025 15:00"
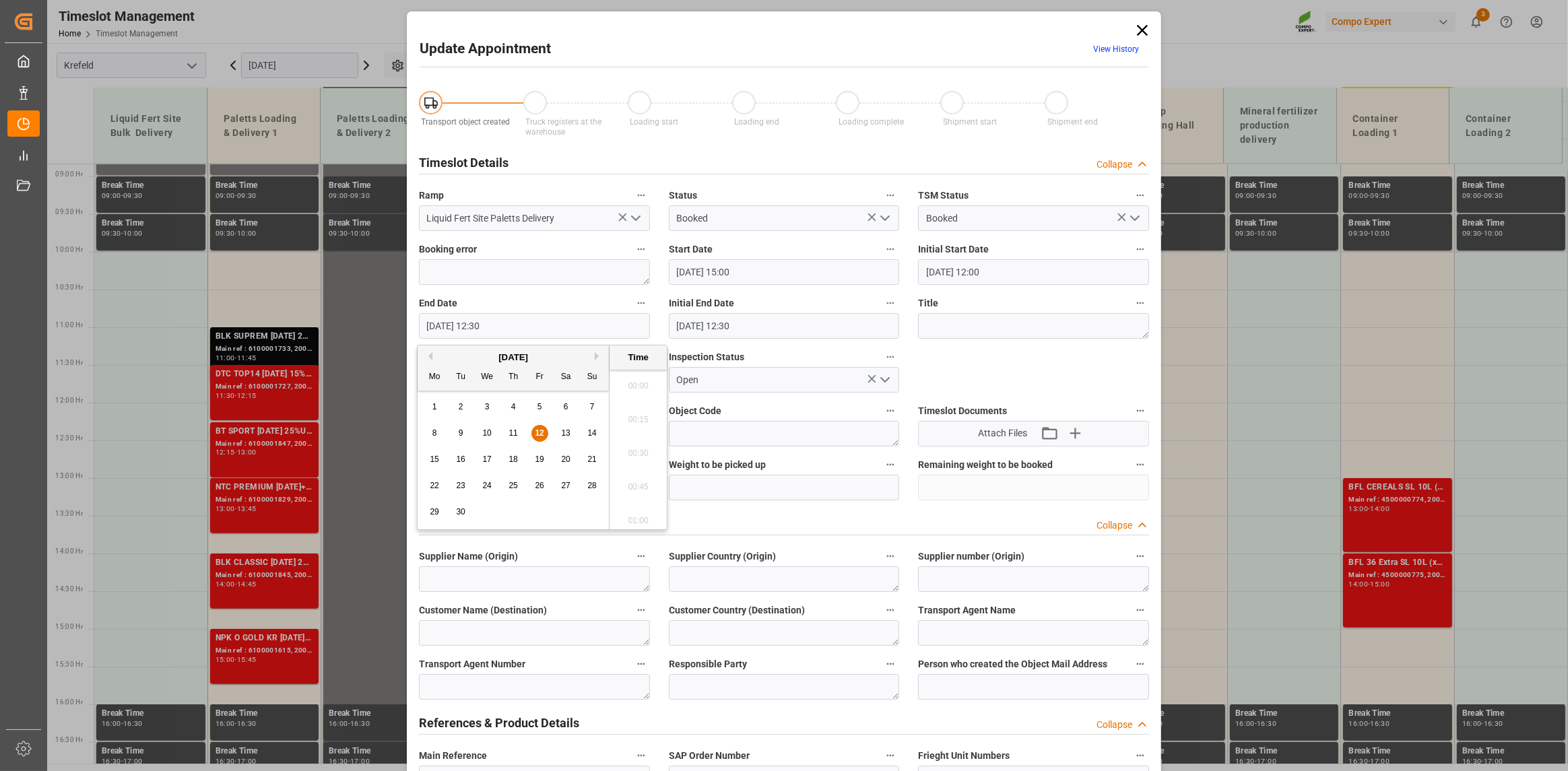
click at [618, 324] on input "12.09.2025 12:30" at bounding box center [535, 325] width 231 height 25
click at [539, 432] on span "12" at bounding box center [538, 433] width 8 height 9
click at [634, 439] on li "16:00" at bounding box center [638, 450] width 57 height 34
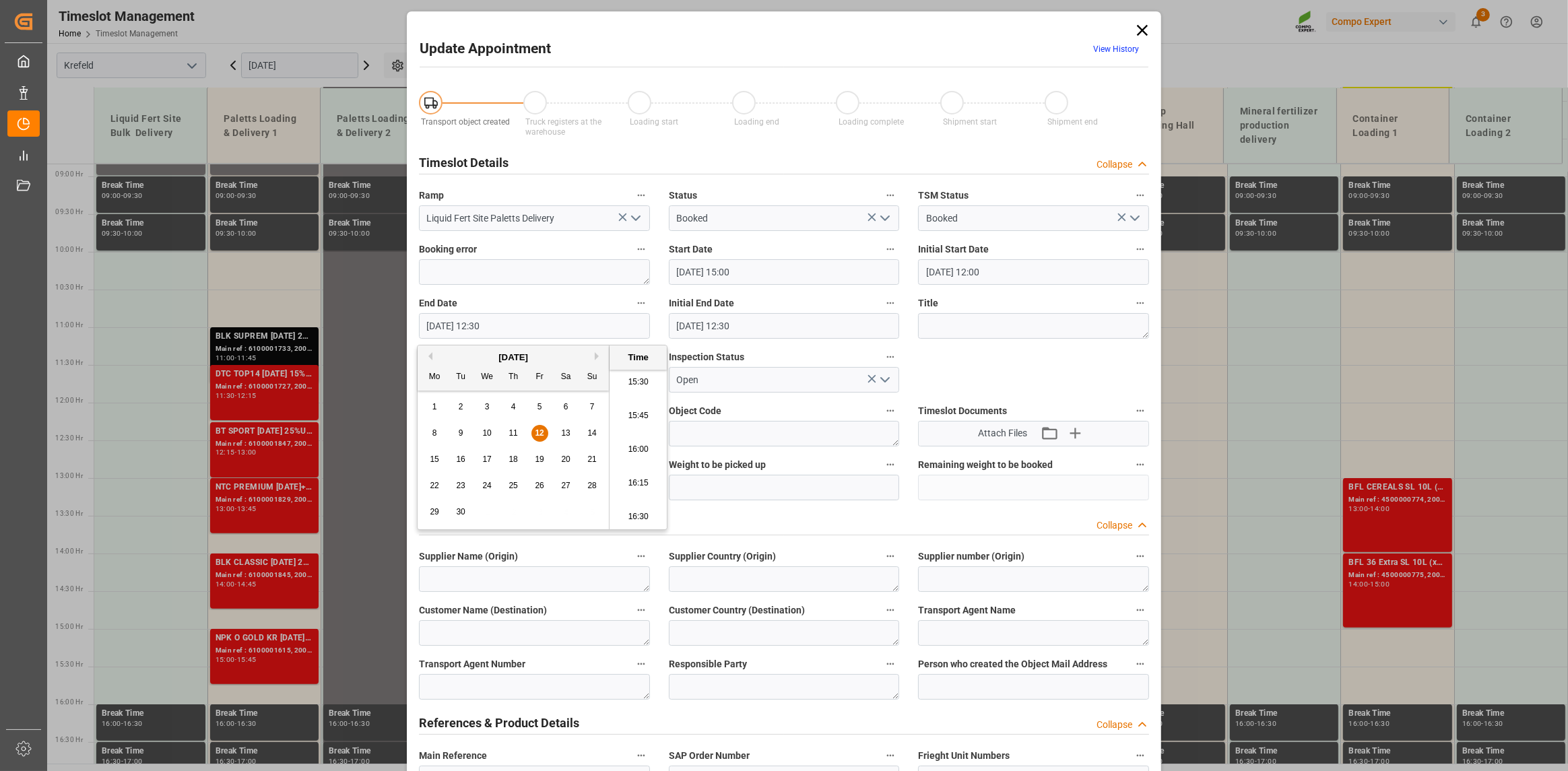
type input "12.09.2025 16:00"
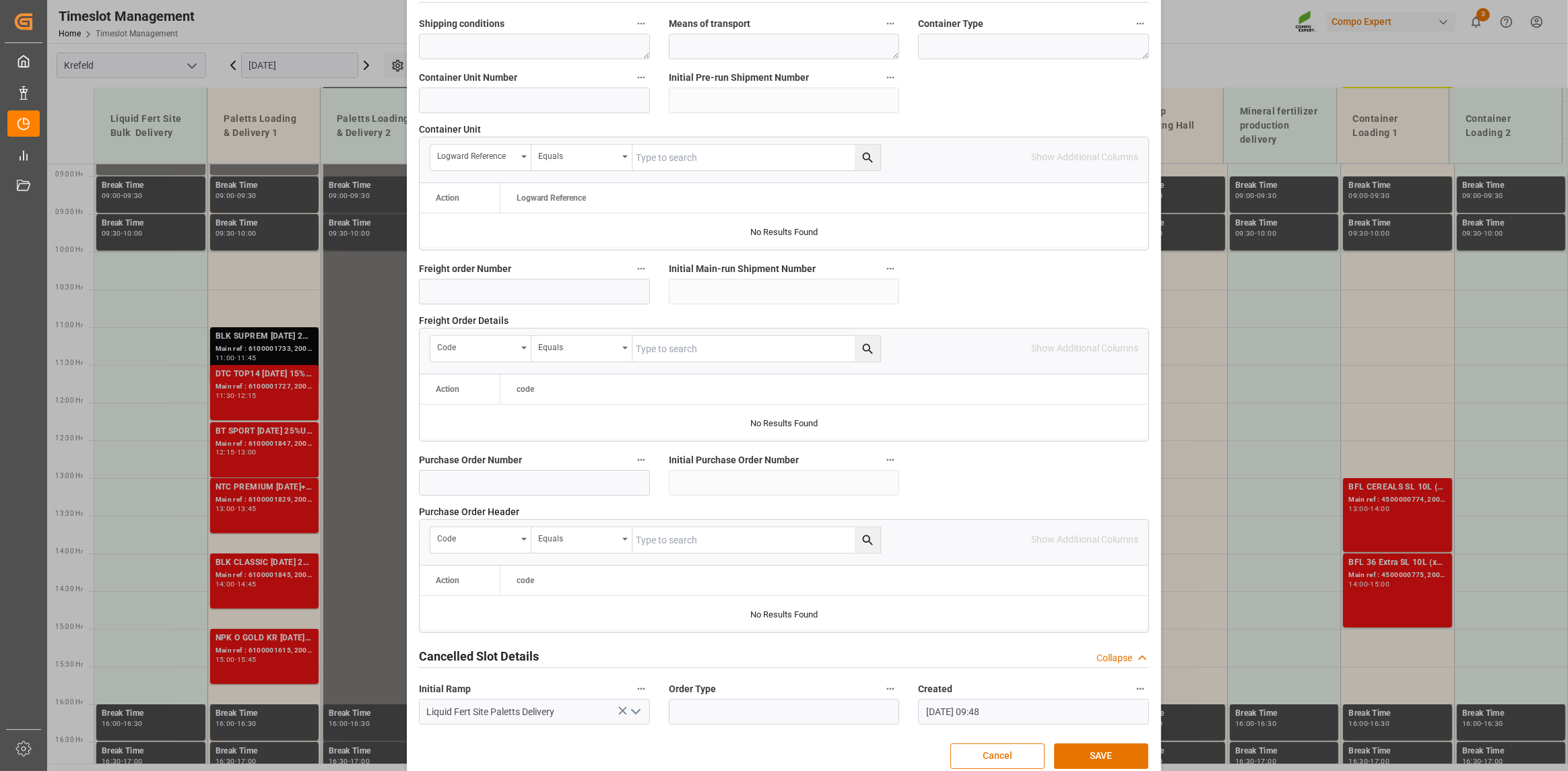
scroll to position [1077, 0]
click at [1099, 755] on button "SAVE" at bounding box center [1101, 755] width 94 height 25
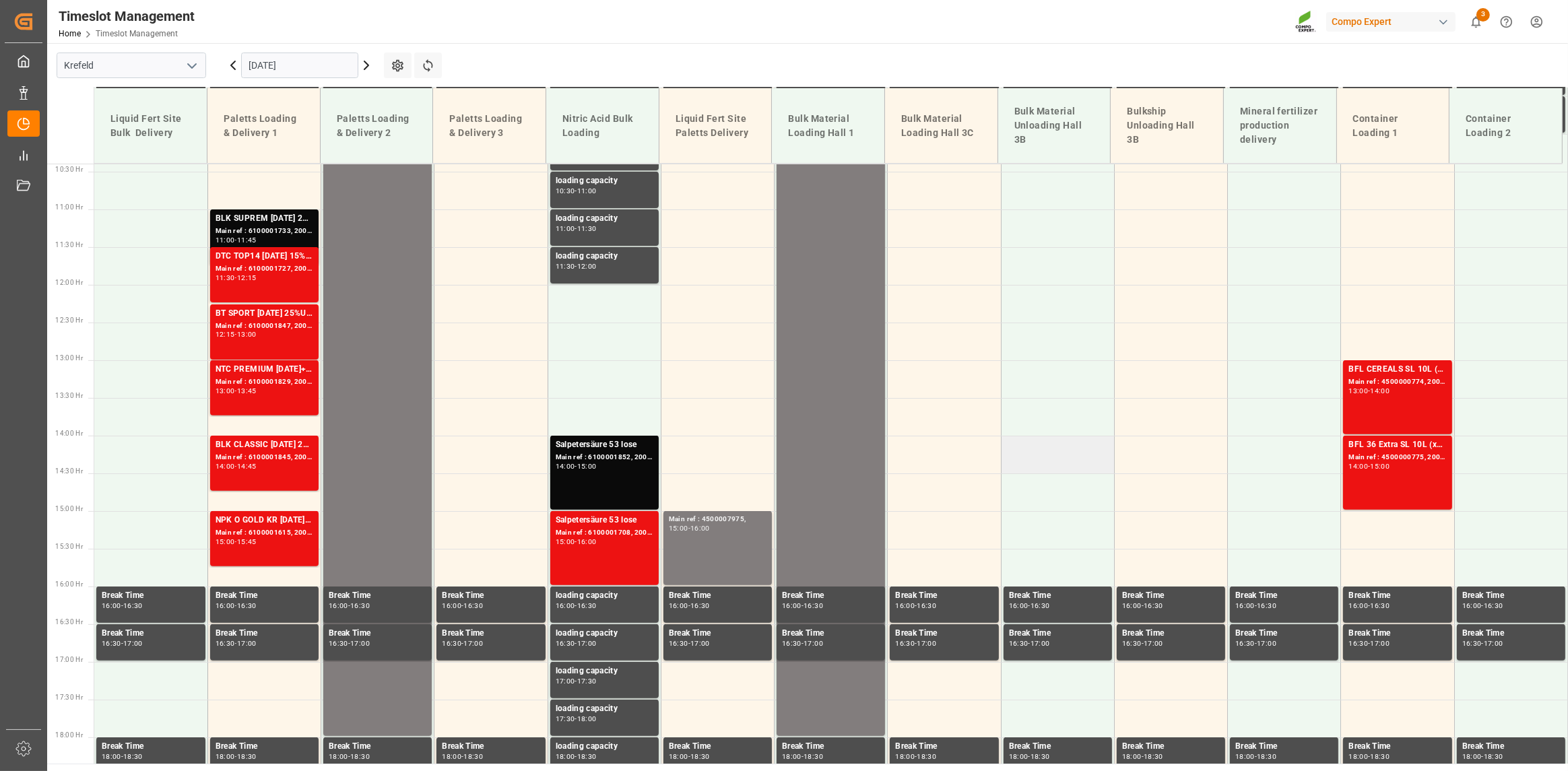
scroll to position [604, 0]
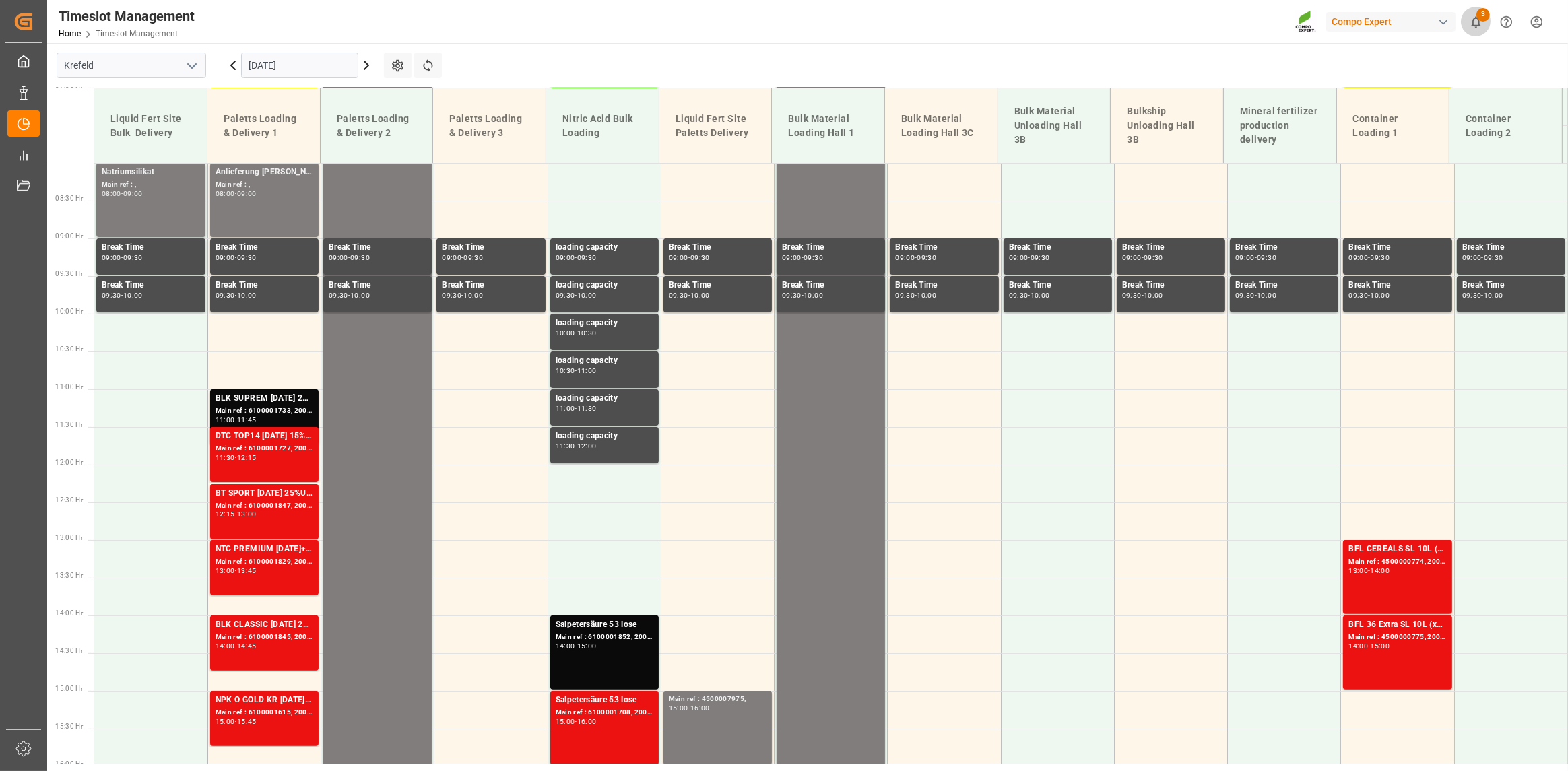
click at [1475, 16] on icon "show 3 new notifications" at bounding box center [1476, 22] width 14 height 14
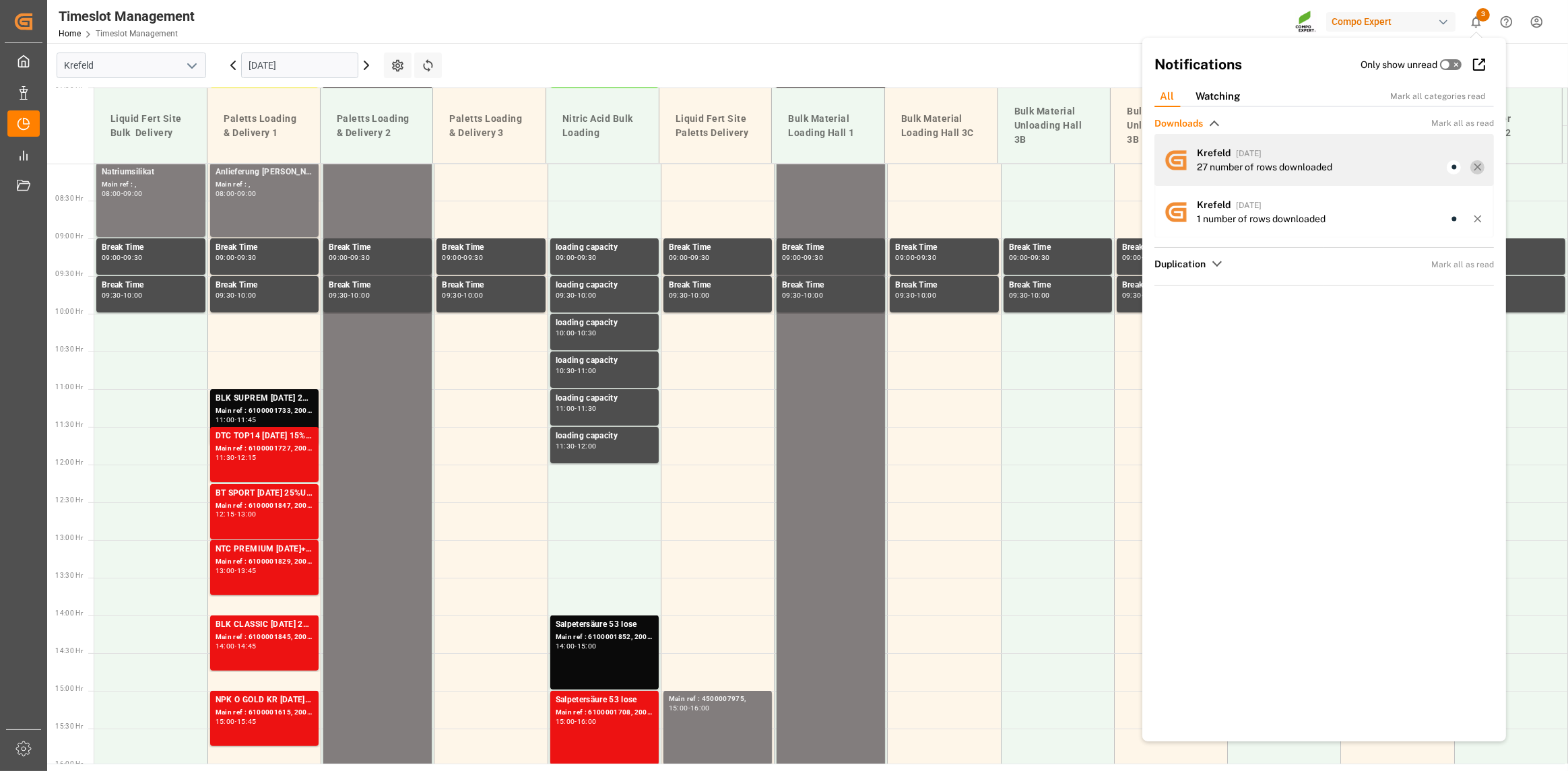
click at [1477, 168] on div "Timeslot Management Home Timeslot Management Compo Expert 3 Notifications Only …" at bounding box center [806, 385] width 1518 height 771
click at [1477, 168] on icon at bounding box center [1478, 166] width 12 height 12
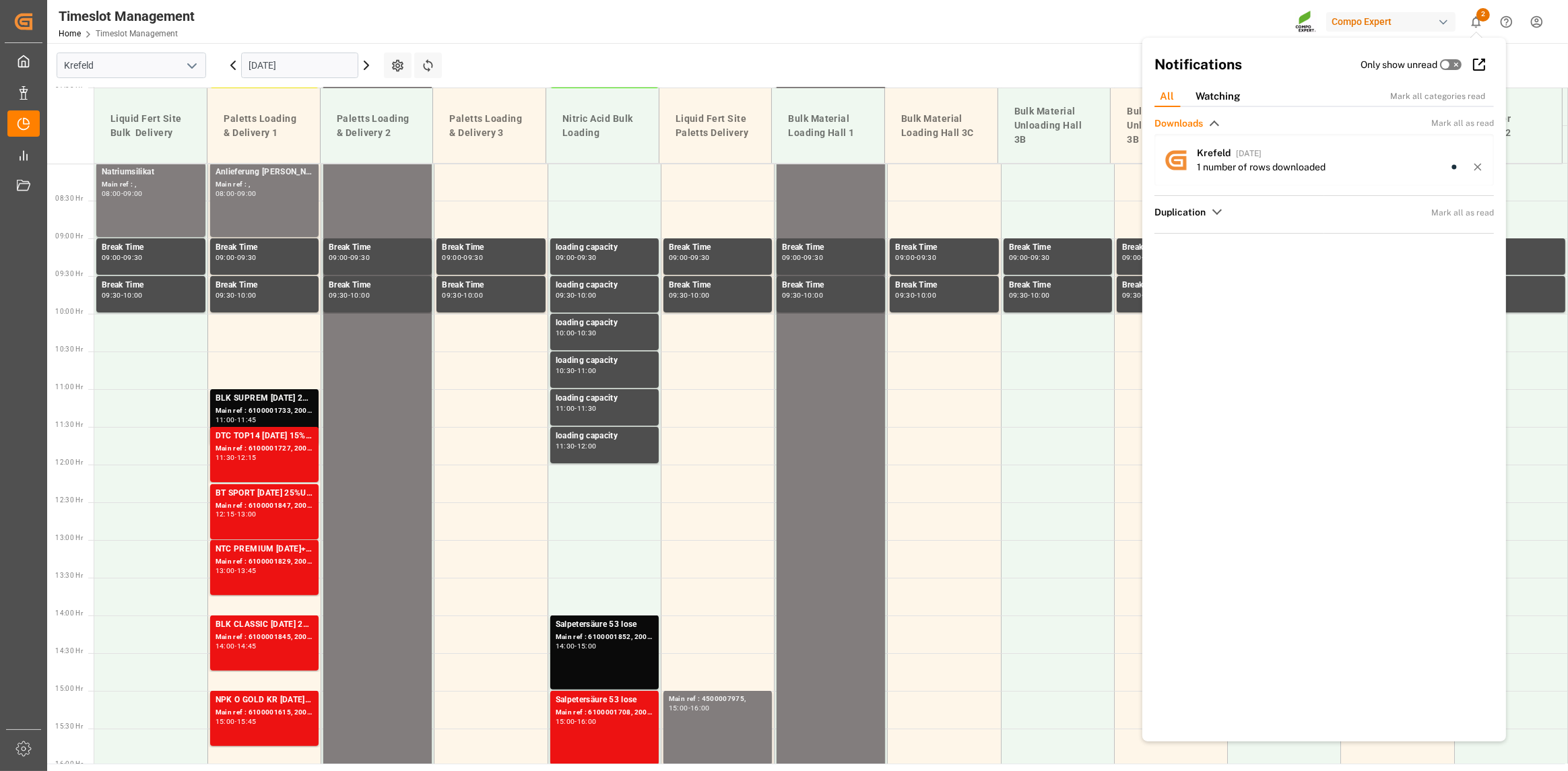
click at [1477, 168] on icon at bounding box center [1478, 166] width 12 height 12
click at [1111, 24] on div "Timeslot Management Home Timeslot Management Compo Expert 1 Notifications Only …" at bounding box center [802, 22] width 1530 height 43
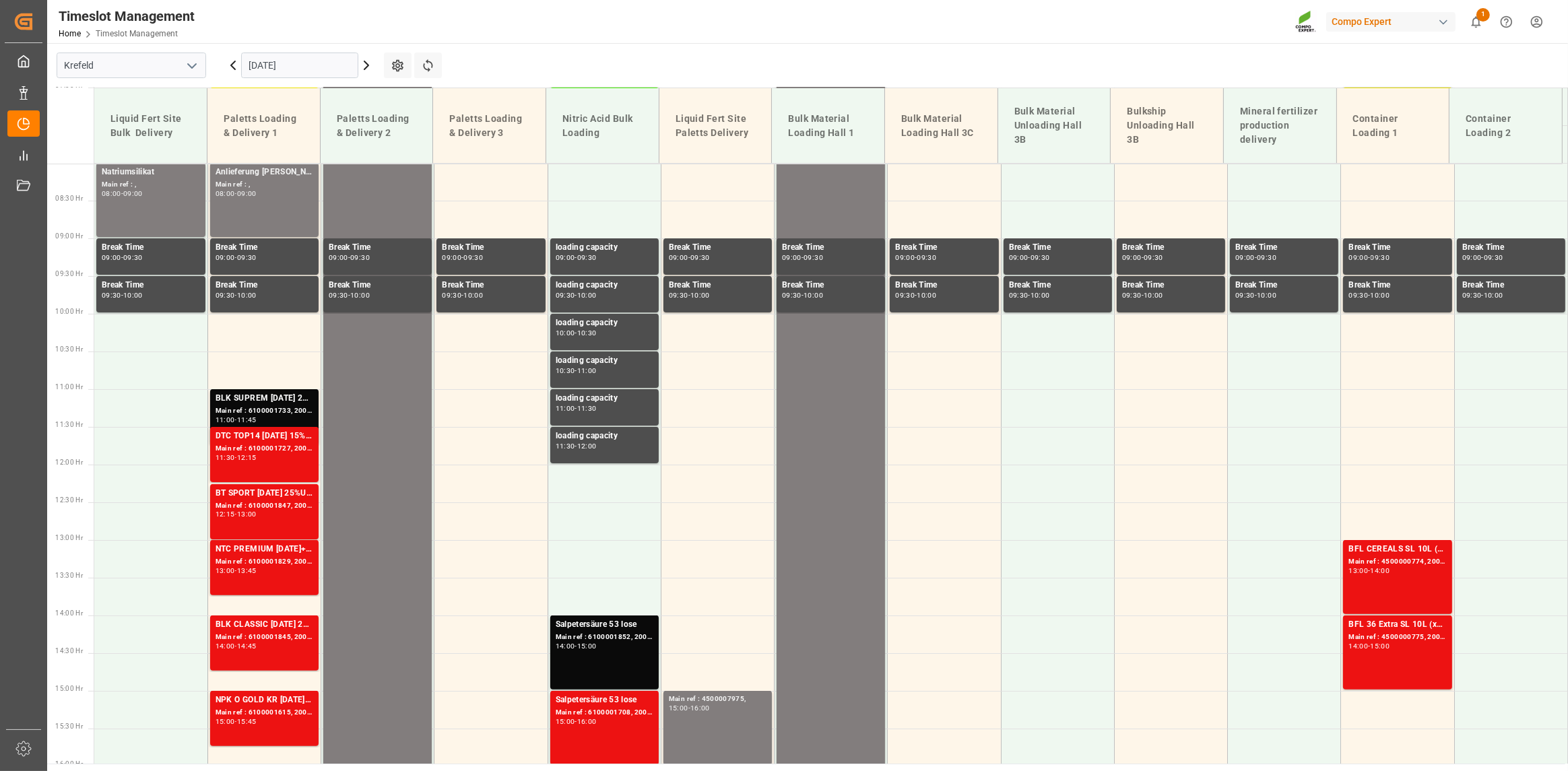
click at [1483, 26] on button "1" at bounding box center [1476, 22] width 30 height 30
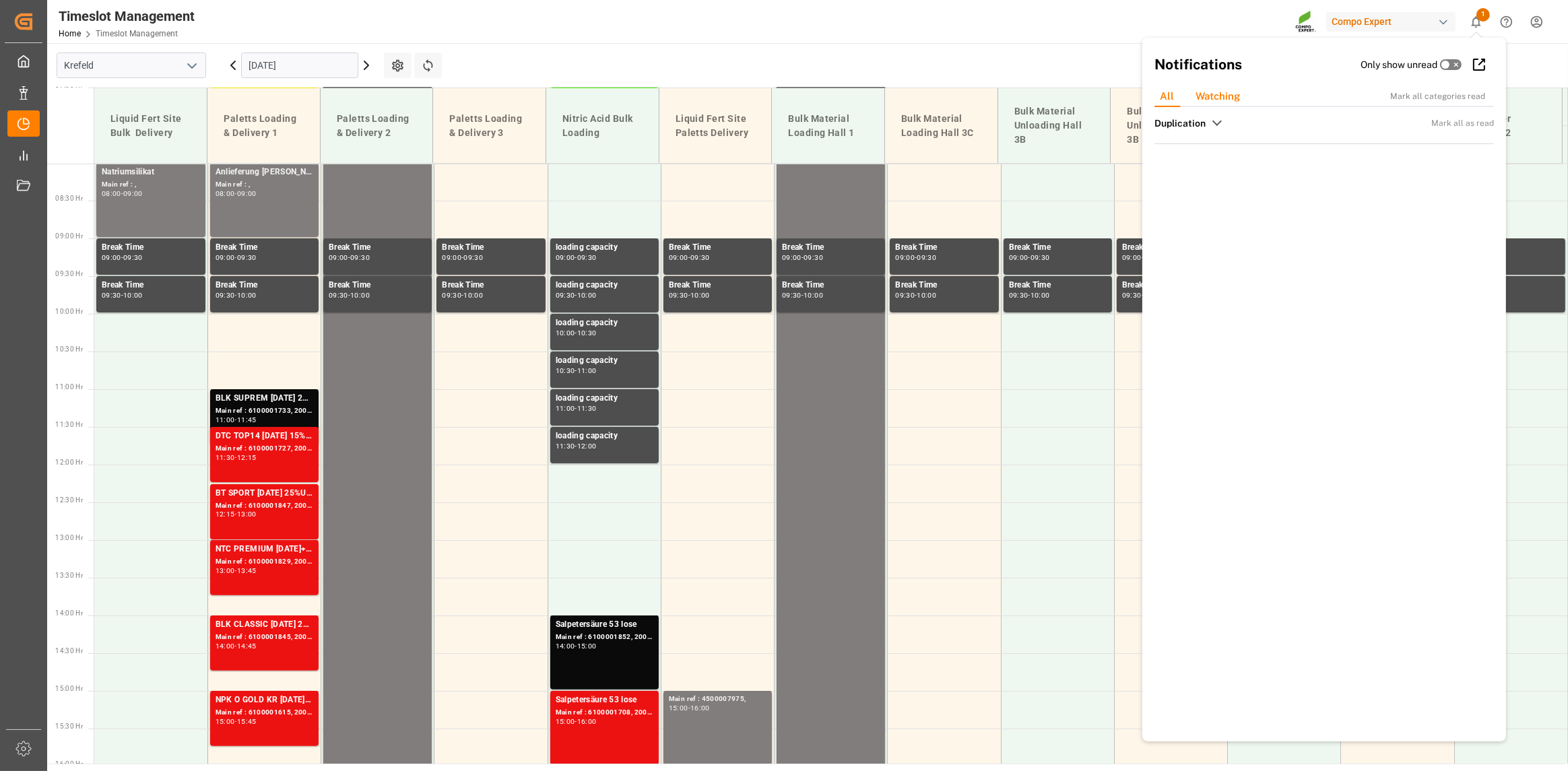
click at [1213, 92] on div "Watching" at bounding box center [1218, 97] width 66 height 21
click at [1177, 92] on div "All" at bounding box center [1170, 97] width 42 height 21
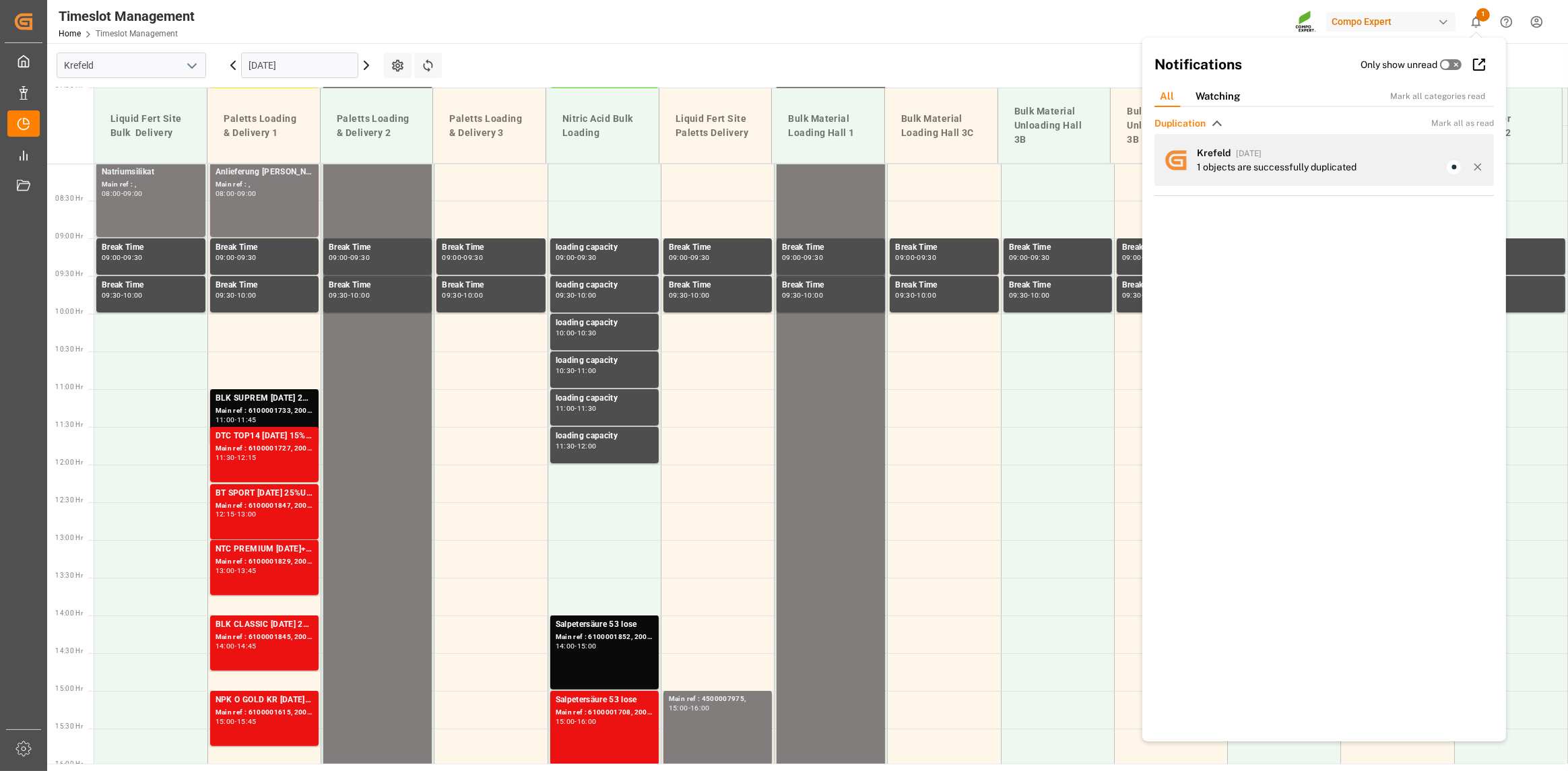
click at [1483, 162] on div at bounding box center [1466, 167] width 38 height 14
